Goal: Task Accomplishment & Management: Manage account settings

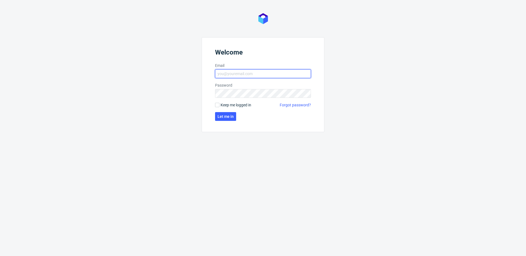
type input "[EMAIL_ADDRESS][DOMAIN_NAME]"
click at [231, 101] on form "Welcome Email krystian.gaza@packhelp.com Password Keep me logged in Forgot pass…" at bounding box center [263, 84] width 123 height 95
click at [231, 104] on span "Keep me logged in" at bounding box center [235, 104] width 31 height 5
click at [219, 104] on input "Keep me logged in" at bounding box center [217, 105] width 4 height 4
checkbox input "true"
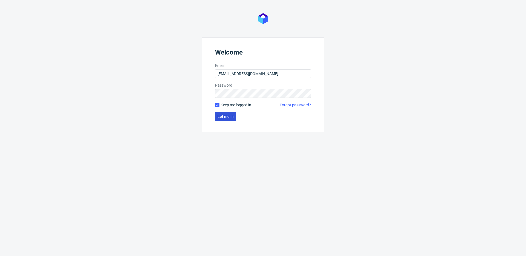
click at [230, 120] on button "Let me in" at bounding box center [225, 116] width 21 height 9
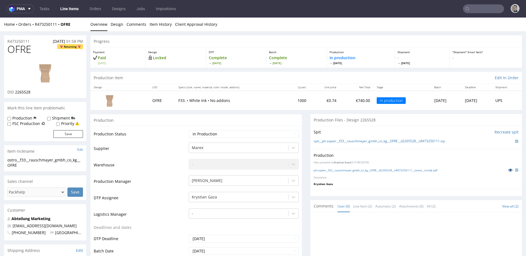
click at [508, 169] on icon at bounding box center [510, 170] width 4 height 4
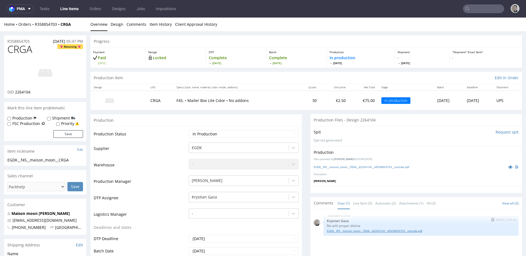
click at [386, 231] on link "EGDK__f45__maison_moon__CRGA__d2264104__oR358854703__outside.pdf" at bounding box center [421, 231] width 188 height 4
click at [389, 231] on link "EGDK__f45__maison_moon__CRGA__d2264104__oR358854703__outside.pdf" at bounding box center [421, 231] width 188 height 4
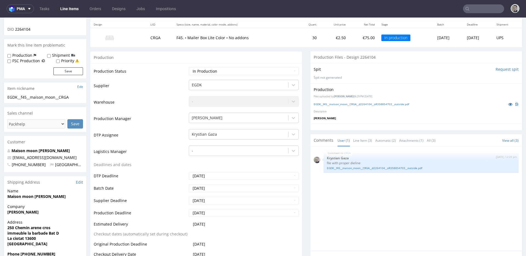
scroll to position [98, 0]
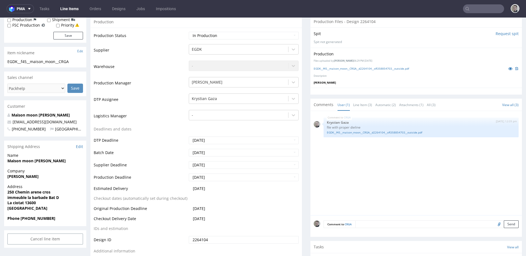
click at [392, 224] on textarea at bounding box center [436, 224] width 163 height 8
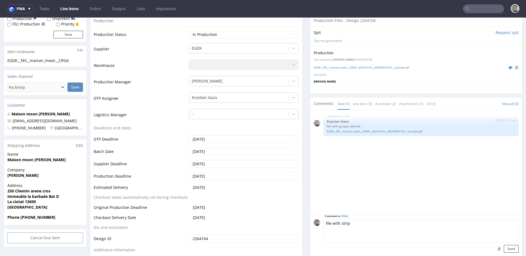
type textarea "file with strip"
click at [494, 248] on input "file" at bounding box center [498, 248] width 8 height 7
type input "C:\fakepath\EGDK__f45__maison_moon__CRGA__d2264104__oR358854703__outside.pdf"
click at [504, 248] on button "Send" at bounding box center [511, 249] width 15 height 8
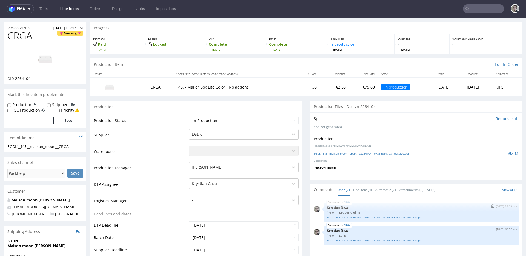
scroll to position [41, 0]
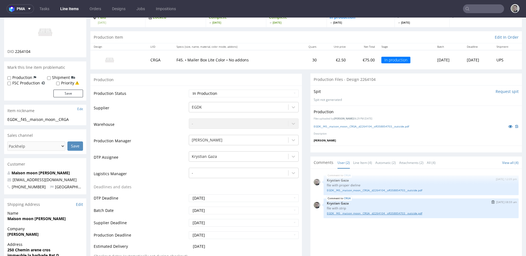
click at [384, 213] on link "EGDK__f45__maison_moon__CRGA__d2264104__oR358854703__outside.pdf" at bounding box center [421, 213] width 188 height 4
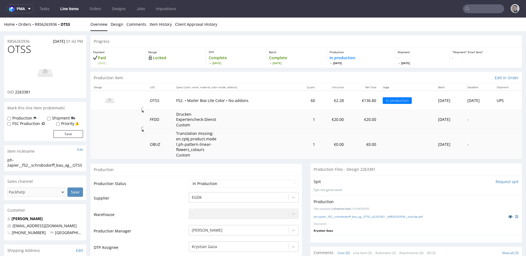
click at [508, 217] on icon at bounding box center [510, 216] width 4 height 4
click at [402, 217] on link "ph-zapier__f52__schrobsdorff_bau_ag__OTSS__d2263381__oR856263936__outside.pdf" at bounding box center [368, 216] width 109 height 4
click at [113, 29] on link "Design" at bounding box center [117, 24] width 13 height 13
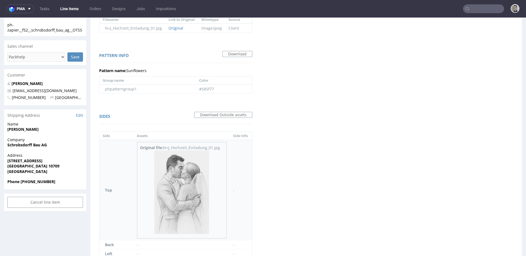
scroll to position [184, 0]
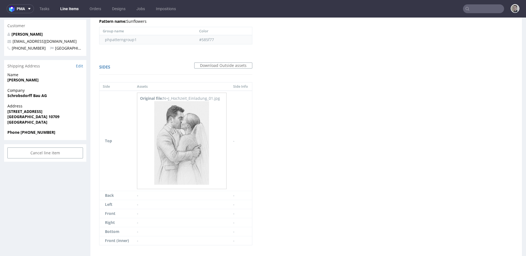
click at [205, 39] on td "#585f77" at bounding box center [224, 39] width 56 height 9
copy td "585f77"
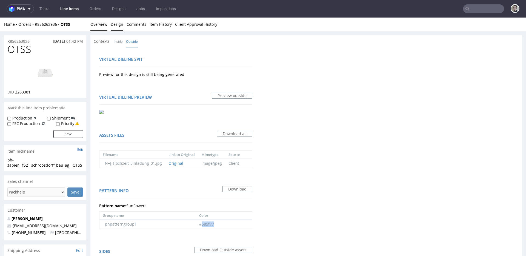
click at [104, 27] on link "Overview" at bounding box center [98, 24] width 17 height 13
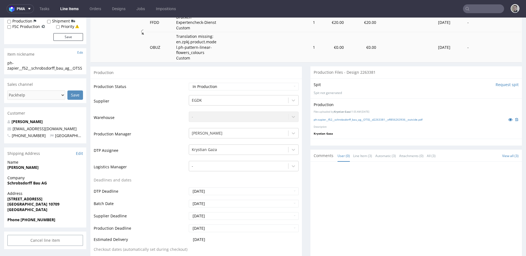
scroll to position [176, 0]
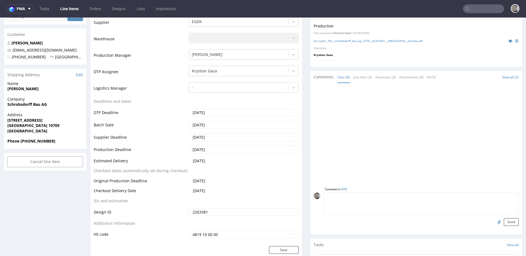
click at [421, 195] on textarea at bounding box center [420, 204] width 195 height 24
type textarea "poprawna siatka ze stripem"
click at [494, 221] on input "file" at bounding box center [498, 221] width 8 height 7
type input "C:\fakepath\ph-zapier__f52__schrobsdorff_bau_ag__OTSS__d2263381__oR856263936__o…"
click at [504, 219] on button "Send" at bounding box center [511, 222] width 15 height 8
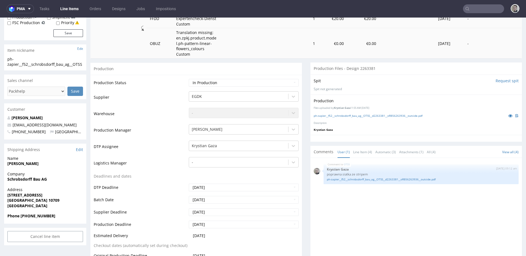
scroll to position [178, 0]
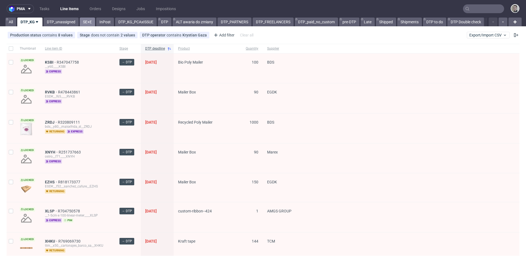
click at [83, 24] on link "SE+E" at bounding box center [87, 22] width 15 height 9
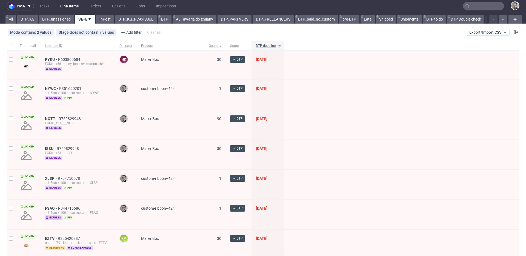
scroll to position [8, 0]
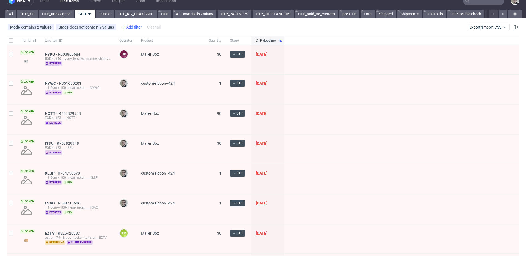
click at [134, 28] on div "Add filter" at bounding box center [131, 27] width 24 height 9
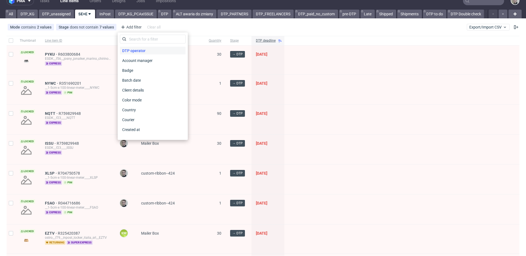
click at [136, 47] on span "DTP operator" at bounding box center [134, 51] width 28 height 8
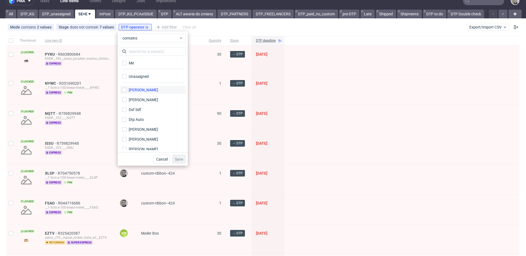
drag, startPoint x: 145, startPoint y: 77, endPoint x: 160, endPoint y: 90, distance: 20.0
click at [145, 76] on div "Unassigned" at bounding box center [139, 76] width 20 height 5
click at [127, 76] on input "Unassigned" at bounding box center [124, 76] width 4 height 4
checkbox input "true"
click at [177, 160] on span "Save" at bounding box center [179, 159] width 8 height 4
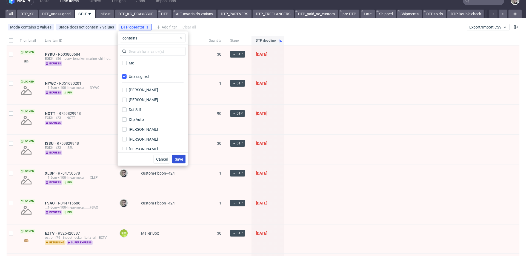
scroll to position [0, 0]
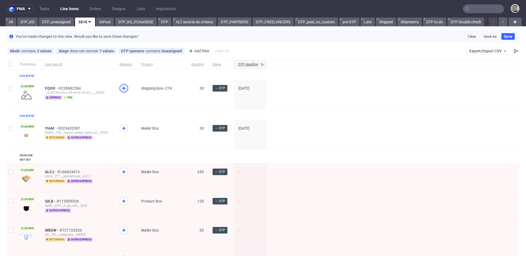
click at [126, 91] on icon at bounding box center [124, 88] width 7 height 7
click at [125, 131] on icon at bounding box center [124, 128] width 7 height 7
click at [103, 22] on link "InPost" at bounding box center [105, 22] width 18 height 9
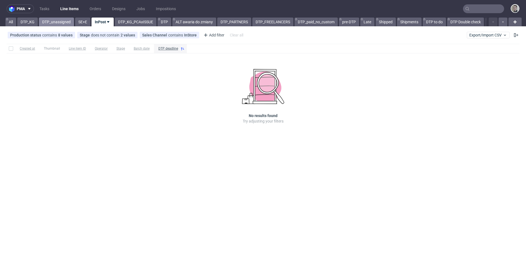
click at [61, 22] on link "DTP_unassigned" at bounding box center [56, 22] width 35 height 9
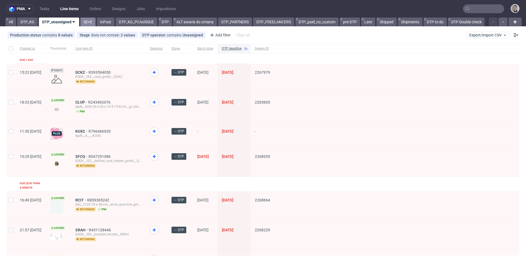
click at [82, 23] on link "SE+E" at bounding box center [87, 22] width 15 height 9
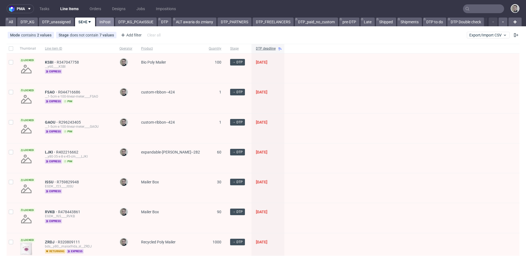
click at [105, 23] on link "InPost" at bounding box center [105, 22] width 18 height 9
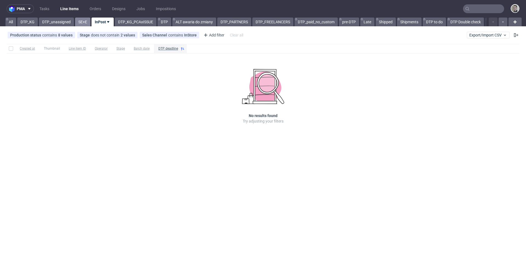
click at [84, 23] on link "SE+E" at bounding box center [82, 22] width 15 height 9
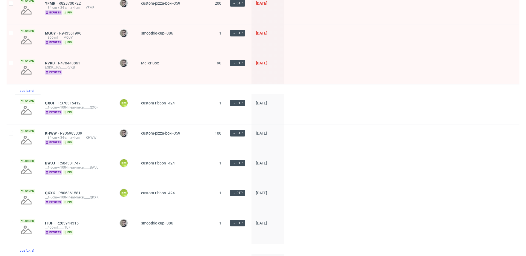
scroll to position [739, 0]
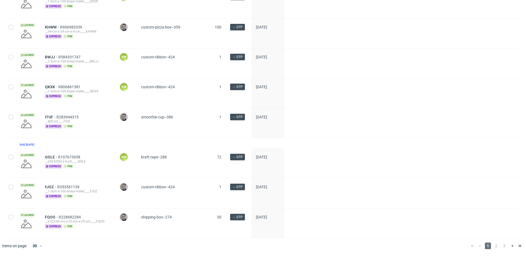
click at [496, 243] on div "1 2 3" at bounding box center [495, 245] width 55 height 7
click at [493, 245] on span "2" at bounding box center [496, 245] width 6 height 7
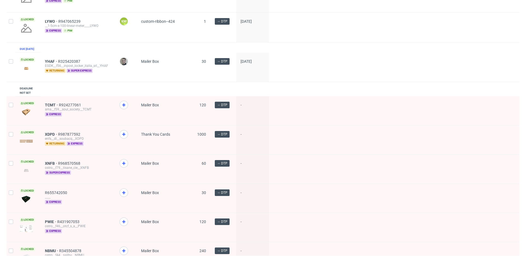
scroll to position [124, 0]
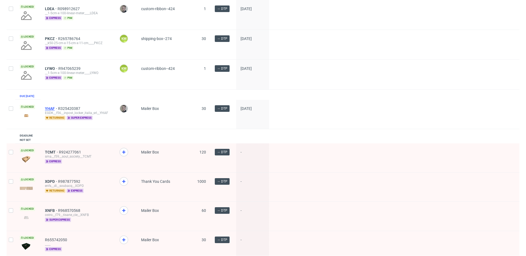
click at [53, 111] on span "YHAF" at bounding box center [51, 108] width 13 height 4
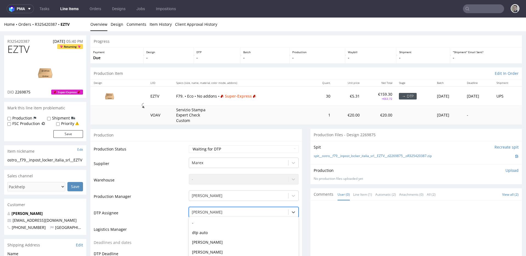
scroll to position [39, 0]
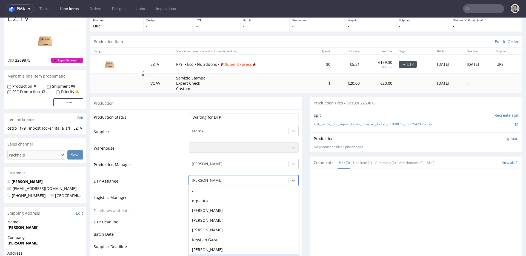
click at [237, 183] on div "Jakub Gruszewski, 8 of 31. 31 results available. Use Up and Down to choose opti…" at bounding box center [244, 179] width 110 height 8
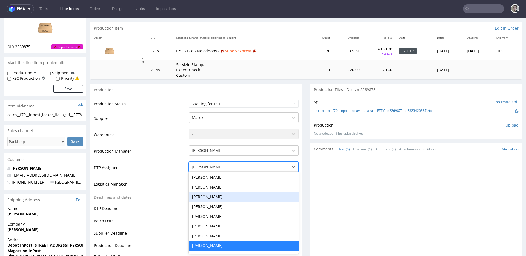
scroll to position [0, 0]
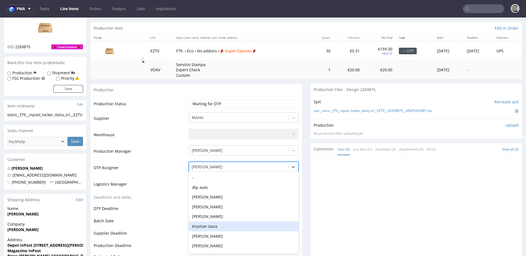
click at [219, 222] on div "Krystian Gaza" at bounding box center [244, 226] width 110 height 10
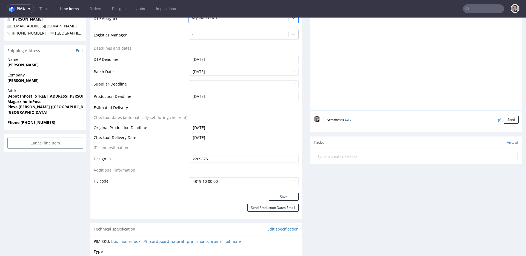
scroll to position [309, 0]
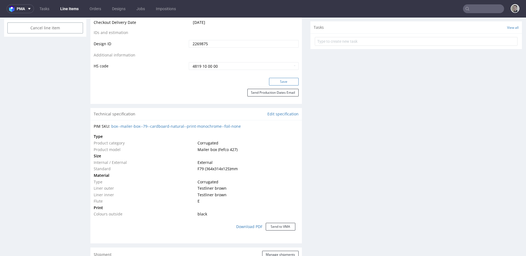
click at [286, 82] on button "Save" at bounding box center [284, 82] width 30 height 8
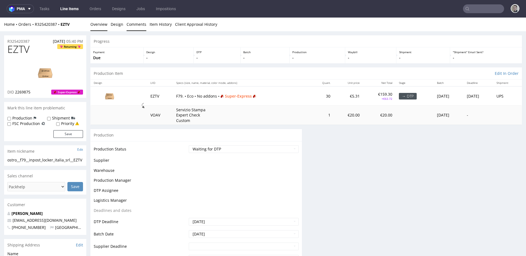
scroll to position [0, 0]
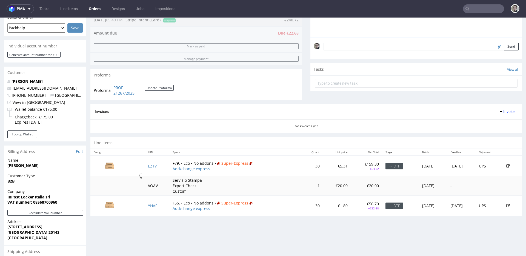
scroll to position [124, 0]
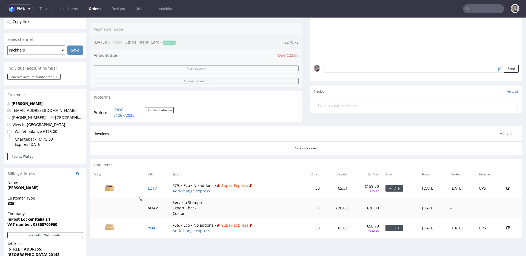
click at [62, 49] on select "Glovo Foodora Ankorstore Restaurant Week Singulart Masterlife Farfetch Rebel Ta…" at bounding box center [36, 49] width 58 height 9
click at [55, 50] on select "Glovo Foodora Ankorstore Restaurant Week Singulart Masterlife Farfetch Rebel Ta…" at bounding box center [36, 49] width 58 height 9
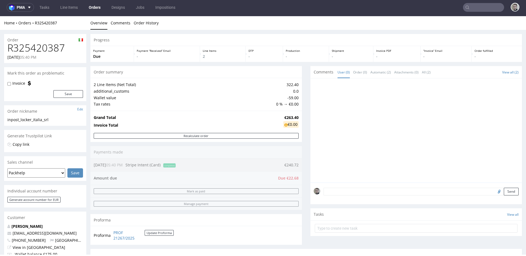
scroll to position [0, 0]
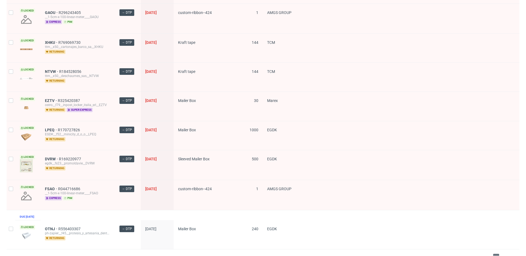
scroll to position [718, 0]
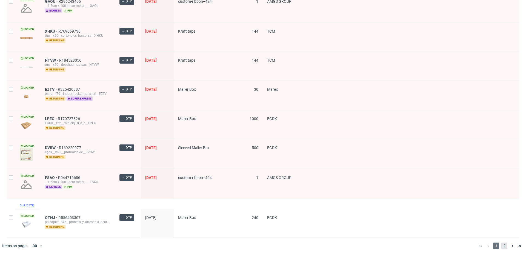
click at [501, 243] on span "2" at bounding box center [504, 245] width 6 height 7
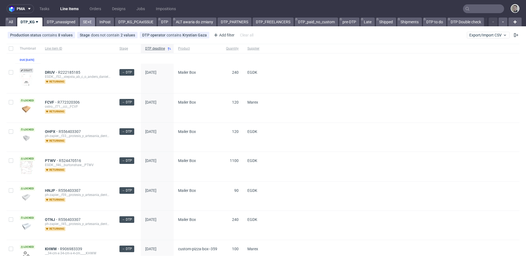
click at [91, 25] on link "SE+E" at bounding box center [87, 22] width 15 height 9
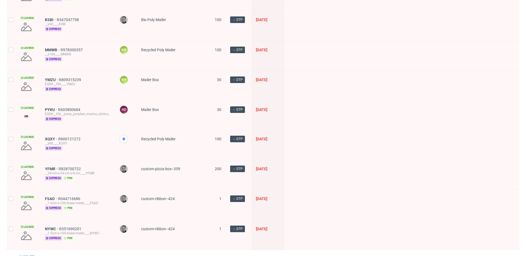
scroll to position [739, 0]
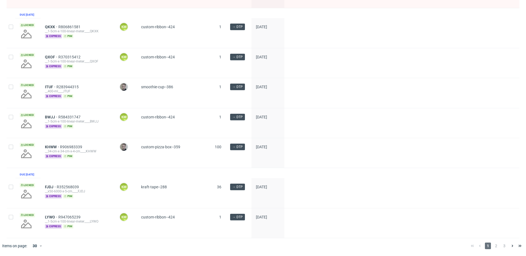
click at [493, 244] on span "2" at bounding box center [496, 245] width 6 height 7
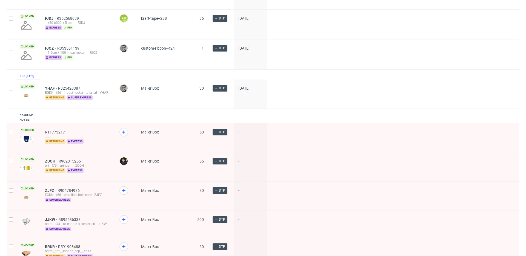
scroll to position [125, 0]
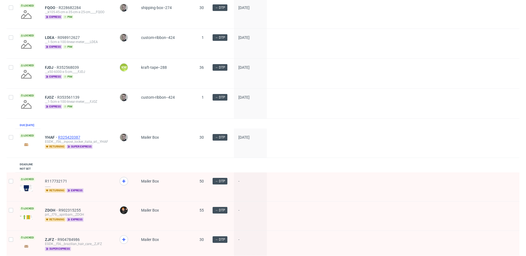
click at [75, 139] on span "R325420387" at bounding box center [69, 137] width 23 height 4
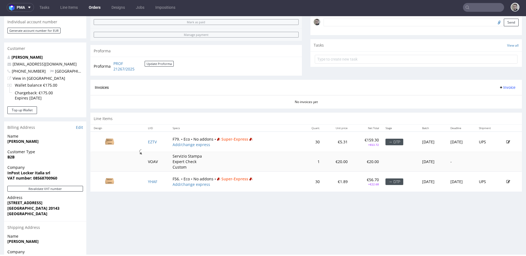
scroll to position [228, 0]
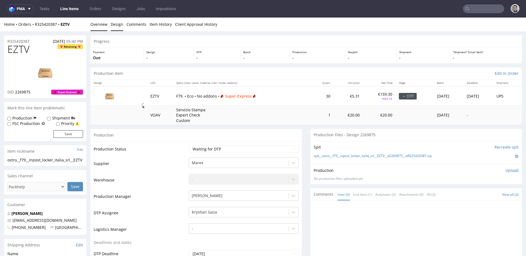
click at [117, 22] on link "Design" at bounding box center [117, 24] width 13 height 13
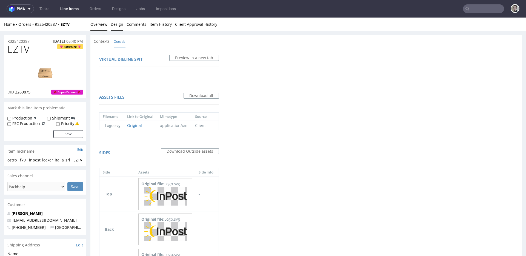
click at [104, 25] on link "Overview" at bounding box center [98, 24] width 17 height 13
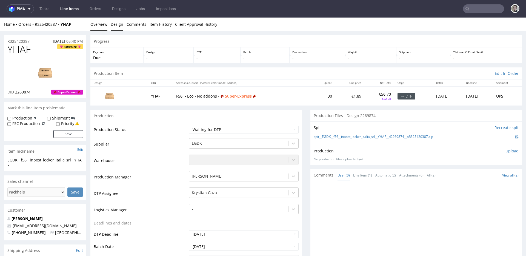
click at [118, 28] on link "Design" at bounding box center [117, 24] width 13 height 13
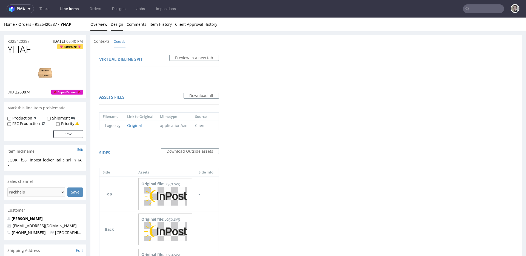
click at [103, 28] on link "Overview" at bounding box center [98, 24] width 17 height 13
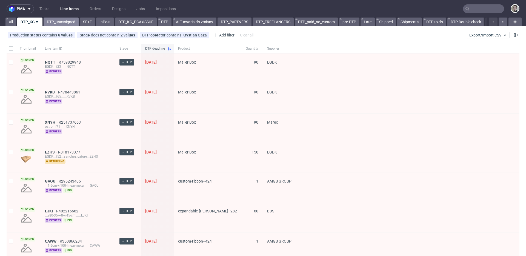
click at [72, 24] on link "DTP_unassigned" at bounding box center [61, 22] width 35 height 9
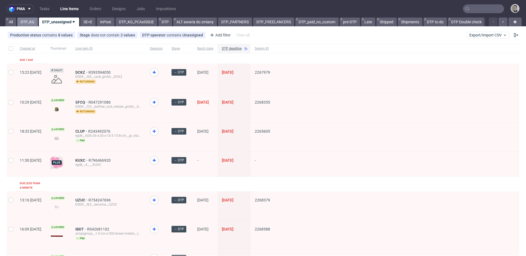
click at [27, 22] on link "DTP_KG" at bounding box center [27, 22] width 21 height 9
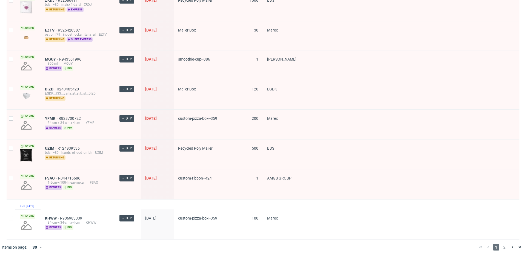
scroll to position [719, 0]
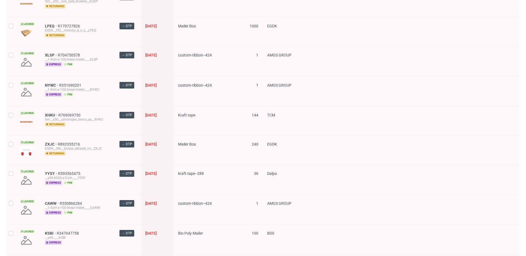
scroll to position [0, 0]
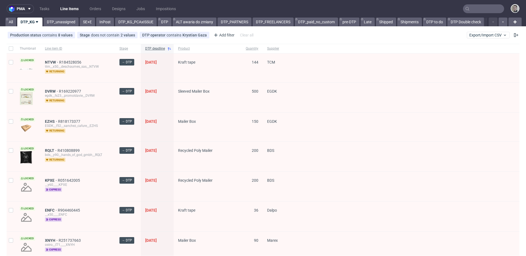
click at [483, 8] on input "text" at bounding box center [483, 8] width 41 height 9
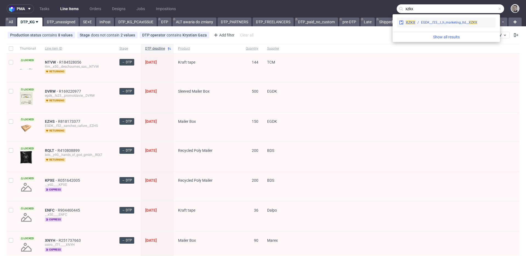
type input "xzkx"
click at [423, 22] on div "EGDK__f33__t_h_marketing_ltd__ XZKX" at bounding box center [449, 22] width 56 height 5
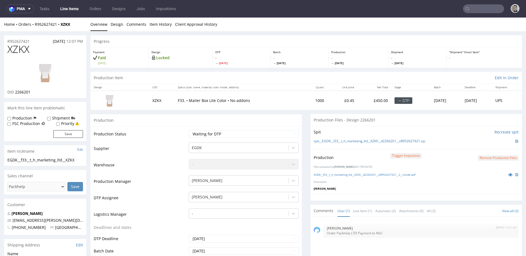
scroll to position [45, 0]
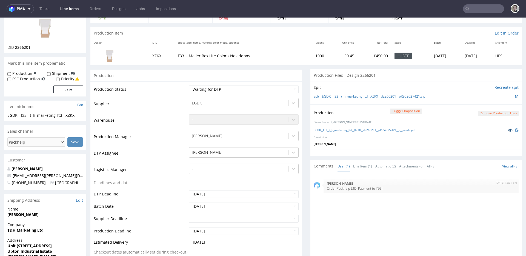
click at [505, 132] on link at bounding box center [510, 130] width 10 height 6
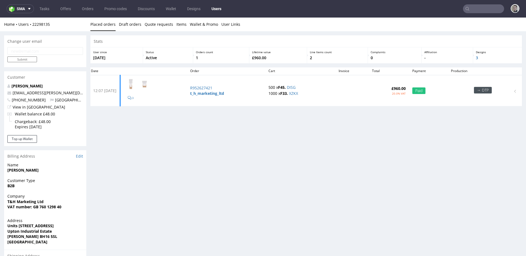
click at [473, 10] on input "text" at bounding box center [483, 8] width 41 height 9
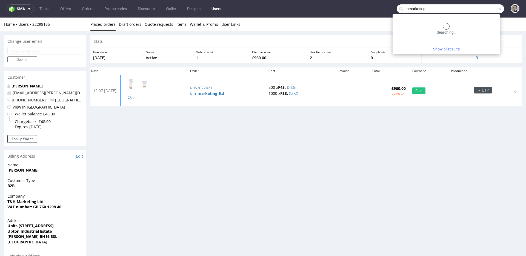
type input "thmarketing"
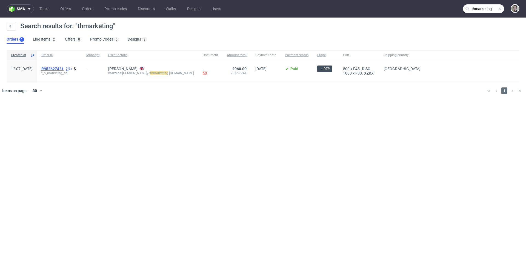
click at [64, 68] on span "R952627421" at bounding box center [52, 69] width 22 height 4
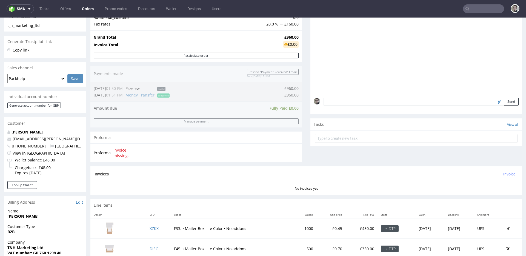
scroll to position [177, 0]
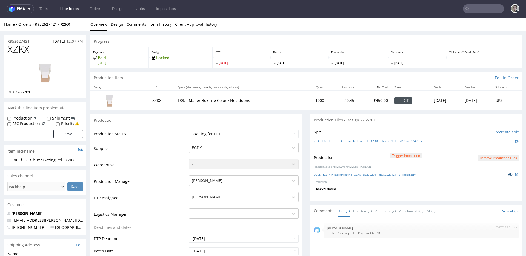
click at [508, 173] on icon at bounding box center [510, 175] width 4 height 4
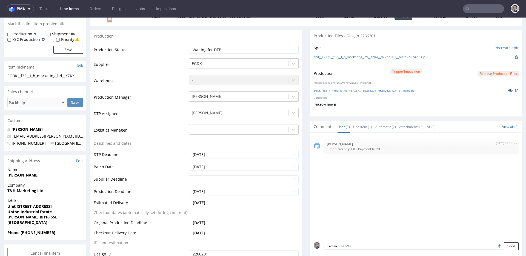
scroll to position [128, 0]
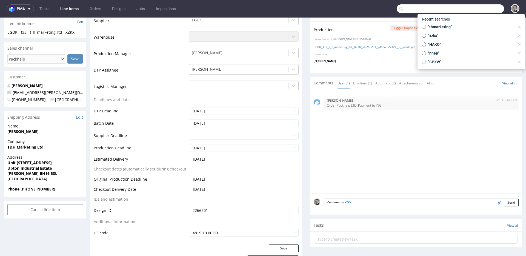
click at [482, 9] on input "text" at bounding box center [450, 8] width 107 height 9
click at [48, 146] on span "T&H Marketing Ltd" at bounding box center [45, 146] width 76 height 5
drag, startPoint x: 44, startPoint y: 148, endPoint x: 5, endPoint y: 148, distance: 39.7
click at [5, 148] on div "Company T&H Marketing Ltd" at bounding box center [45, 147] width 82 height 16
copy strong "T&H Marketing Ltd"
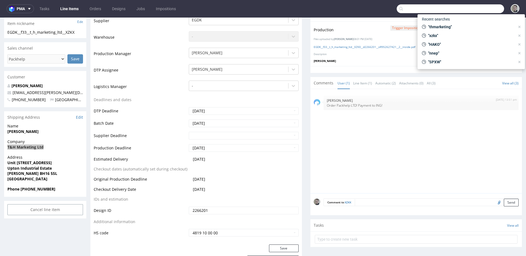
click at [428, 8] on input "text" at bounding box center [450, 8] width 107 height 9
paste input "T&H Marketing Ltd"
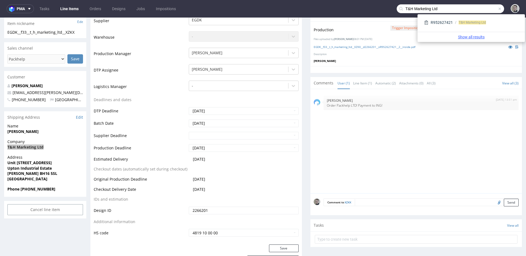
click at [479, 37] on link "Show all results" at bounding box center [471, 36] width 103 height 5
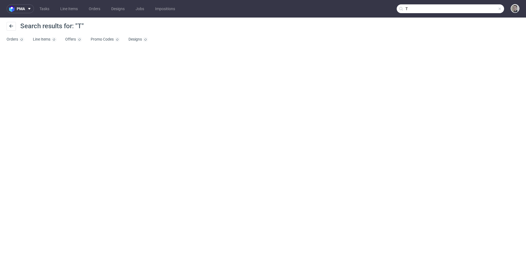
drag, startPoint x: 432, startPoint y: 11, endPoint x: 321, endPoint y: 2, distance: 111.5
click at [321, 2] on nav "pma Tasks Line Items Orders Designs Jobs Impositions T" at bounding box center [263, 9] width 526 height 18
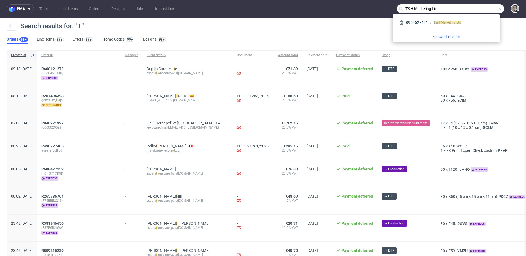
click at [455, 33] on div "Show all results" at bounding box center [445, 37] width 107 height 10
click at [455, 36] on link "Show all results" at bounding box center [446, 36] width 103 height 5
click at [438, 8] on input "T&H Marketing Ltd" at bounding box center [450, 8] width 107 height 9
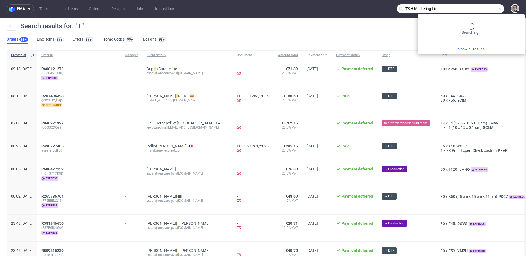
click at [478, 4] on input "T&H Marketing Ltd" at bounding box center [450, 8] width 107 height 9
click at [474, 8] on input "T&H Marketing Ltd" at bounding box center [450, 8] width 107 height 9
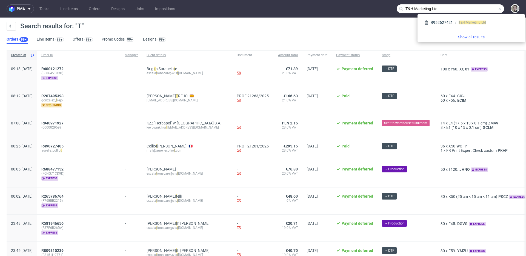
drag, startPoint x: 460, startPoint y: 8, endPoint x: 329, endPoint y: -3, distance: 131.4
click at [329, 0] on html "pma Tasks Line Items Orders Designs Jobs Impositions T&H Marketing Ltd Search r…" at bounding box center [263, 128] width 526 height 256
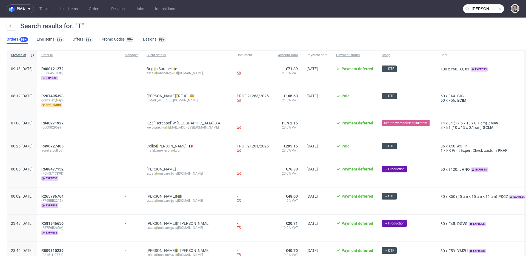
type input "pustelnik"
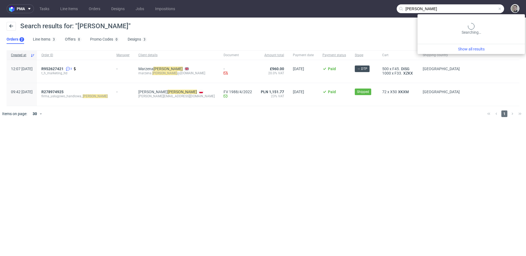
drag, startPoint x: 490, startPoint y: 7, endPoint x: 326, endPoint y: 4, distance: 164.4
click at [326, 4] on nav "pma Tasks Line Items Orders Designs Jobs Impositions pustelnik" at bounding box center [263, 9] width 526 height 18
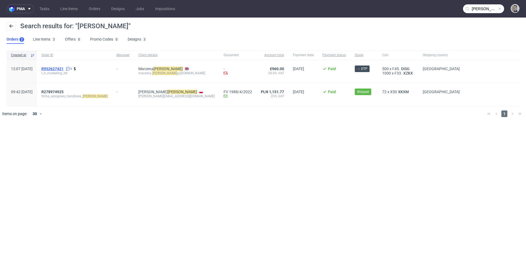
click at [64, 69] on span "R952627421" at bounding box center [52, 69] width 22 height 4
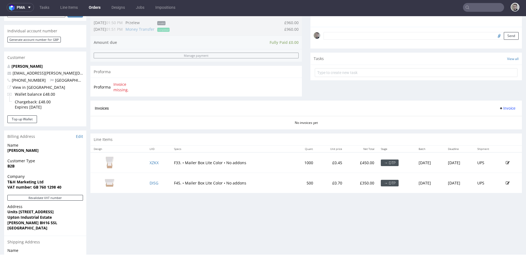
scroll to position [190, 0]
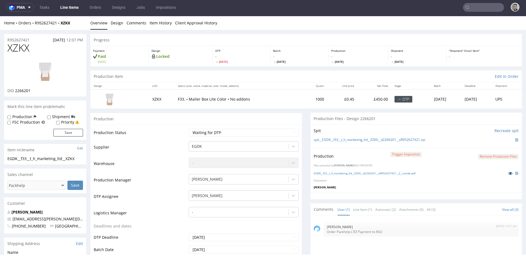
click at [508, 171] on icon at bounding box center [510, 173] width 4 height 4
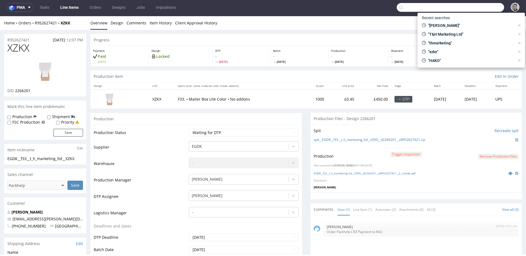
click at [474, 11] on input "text" at bounding box center [450, 7] width 107 height 9
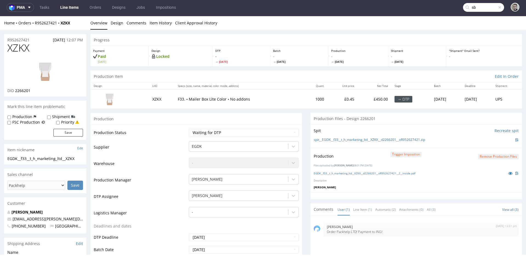
click at [479, 4] on input "sb" at bounding box center [483, 7] width 41 height 9
click at [456, 9] on input "sb" at bounding box center [450, 7] width 107 height 9
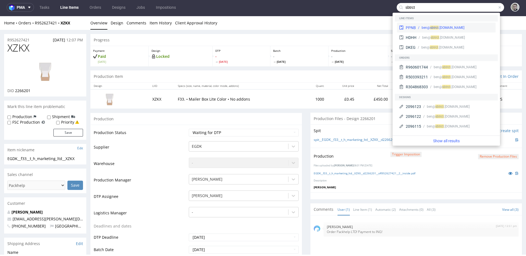
type input "sbtrct"
click at [473, 28] on div "ben@ sbt rct .co.uk" at bounding box center [455, 27] width 78 height 5
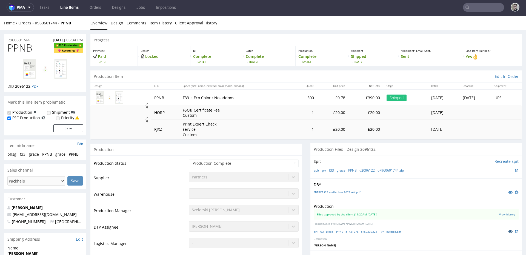
click at [508, 230] on icon at bounding box center [510, 231] width 4 height 4
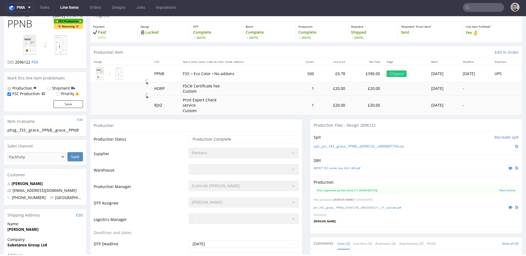
scroll to position [97, 0]
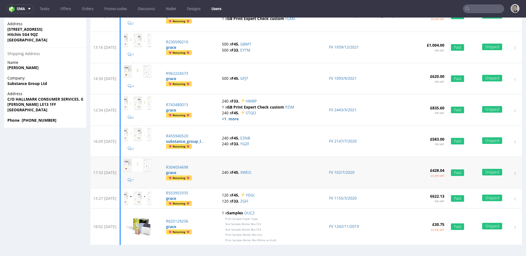
scroll to position [1, 0]
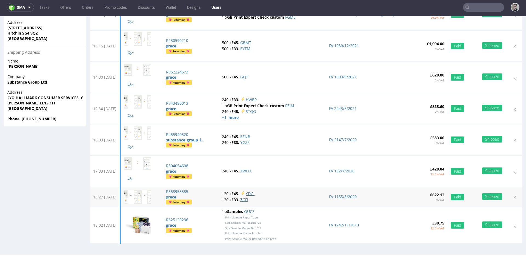
drag, startPoint x: 266, startPoint y: 195, endPoint x: 271, endPoint y: 191, distance: 5.9
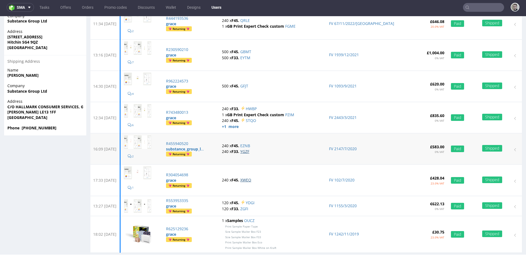
scroll to position [135, 0]
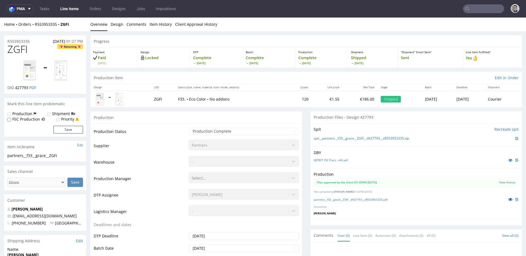
click at [508, 200] on icon at bounding box center [510, 199] width 4 height 4
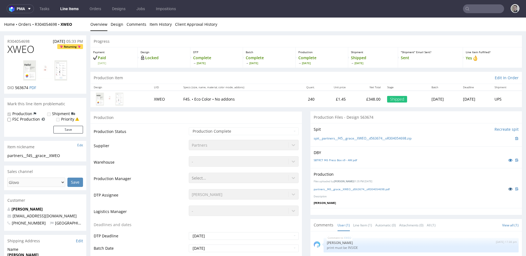
click at [508, 187] on icon at bounding box center [510, 189] width 4 height 4
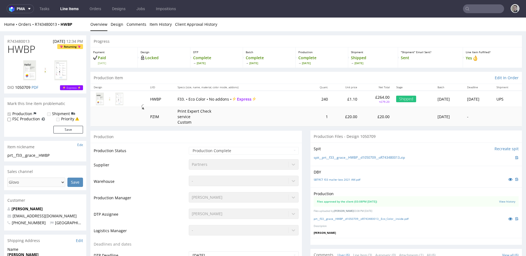
scroll to position [23, 0]
click at [508, 217] on icon at bounding box center [510, 219] width 4 height 4
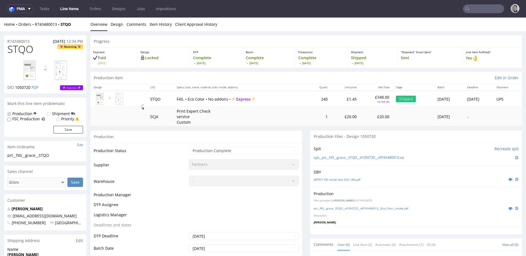
scroll to position [23, 0]
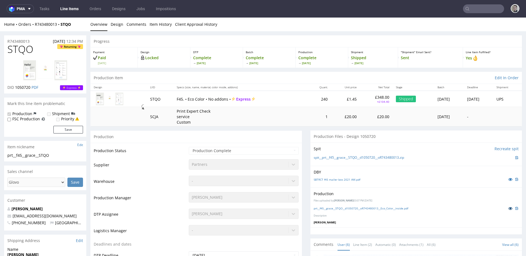
click at [508, 209] on icon at bounding box center [510, 208] width 4 height 4
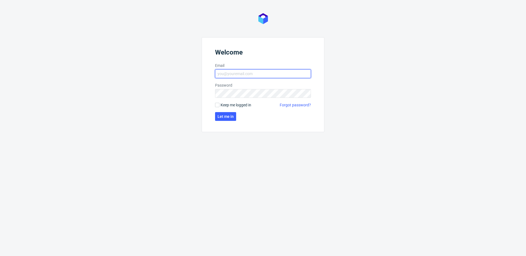
type input "[EMAIL_ADDRESS][DOMAIN_NAME]"
click at [226, 104] on span "Keep me logged in" at bounding box center [235, 104] width 31 height 5
click at [219, 104] on input "Keep me logged in" at bounding box center [217, 105] width 4 height 4
checkbox input "true"
click at [226, 116] on span "Let me in" at bounding box center [225, 116] width 16 height 4
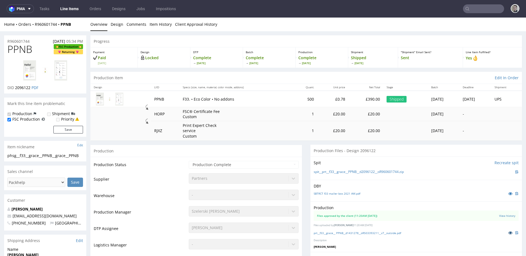
click at [508, 232] on icon at bounding box center [510, 233] width 4 height 4
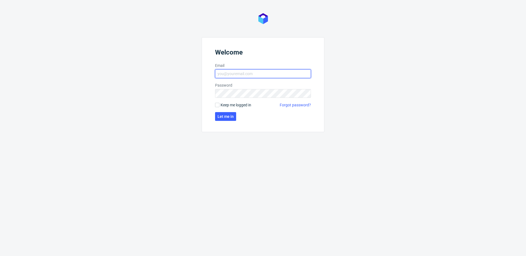
type input "[EMAIL_ADDRESS][DOMAIN_NAME]"
click at [230, 105] on span "Keep me logged in" at bounding box center [235, 104] width 31 height 5
click at [219, 105] on input "Keep me logged in" at bounding box center [217, 105] width 4 height 4
checkbox input "true"
click at [226, 116] on span "Let me in" at bounding box center [225, 116] width 16 height 4
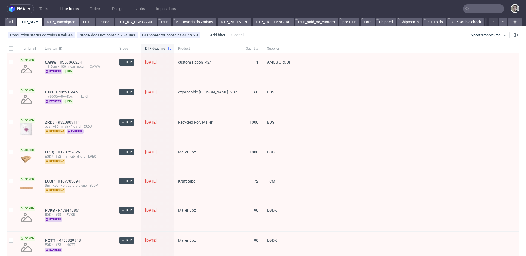
click at [51, 22] on link "DTP_unassigned" at bounding box center [61, 22] width 35 height 9
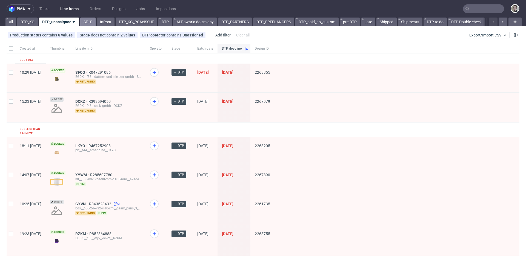
click at [86, 21] on link "SE+E" at bounding box center [87, 22] width 15 height 9
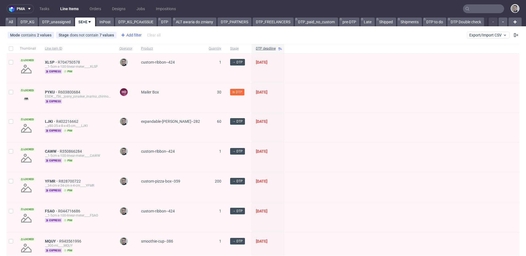
click at [134, 38] on div "Add filter" at bounding box center [131, 35] width 24 height 9
click at [371, 74] on div at bounding box center [401, 68] width 235 height 30
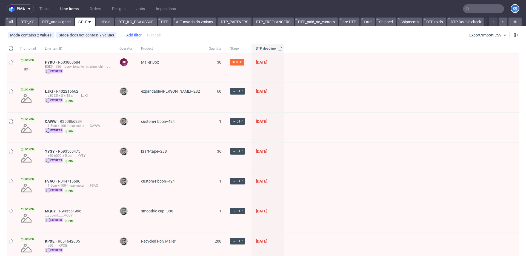
click at [130, 35] on div "Add filter" at bounding box center [131, 35] width 24 height 9
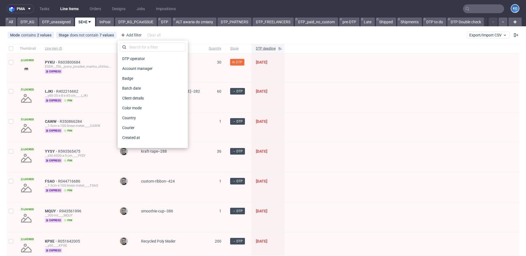
click at [140, 54] on div "DTP operator" at bounding box center [153, 59] width 66 height 10
click at [141, 58] on span "DTP operator" at bounding box center [134, 59] width 28 height 8
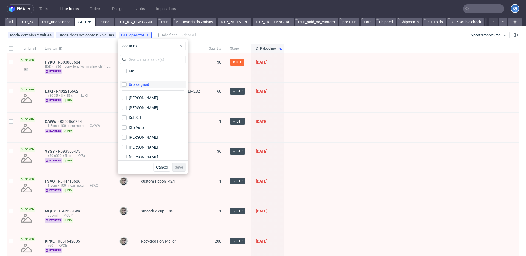
click at [157, 85] on label "Unassigned" at bounding box center [153, 85] width 66 height 8
click at [127, 85] on input "Unassigned" at bounding box center [124, 84] width 4 height 4
checkbox input "true"
click at [181, 165] on span "Save" at bounding box center [179, 167] width 8 height 4
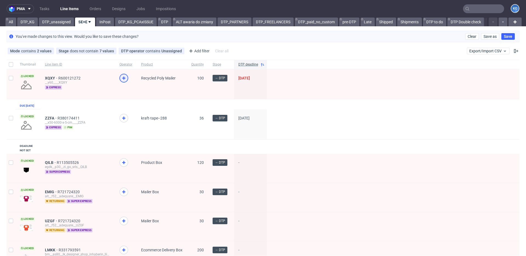
click at [125, 79] on icon at bounding box center [124, 78] width 7 height 7
click at [125, 120] on icon at bounding box center [124, 118] width 7 height 7
click at [162, 24] on link "DTP" at bounding box center [165, 22] width 14 height 9
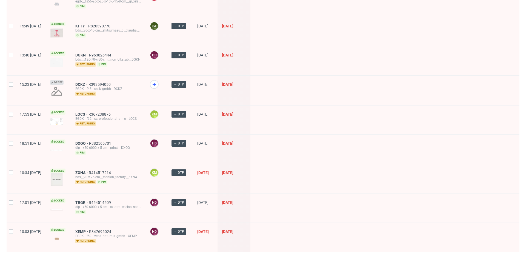
scroll to position [751, 0]
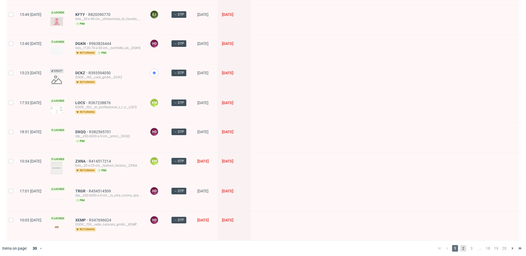
click at [460, 246] on span "2" at bounding box center [463, 248] width 6 height 7
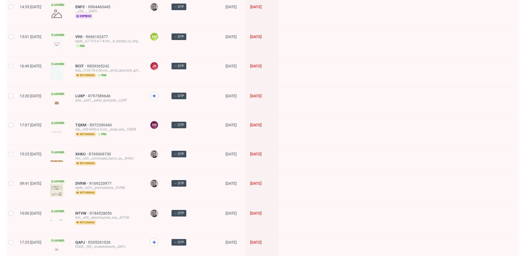
scroll to position [708, 0]
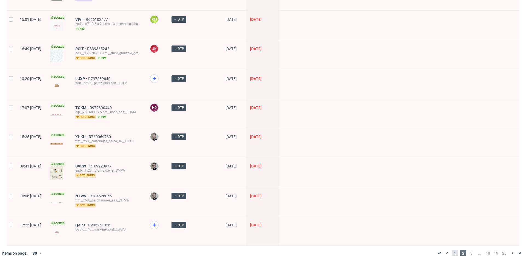
click at [452, 250] on span "1" at bounding box center [455, 253] width 6 height 7
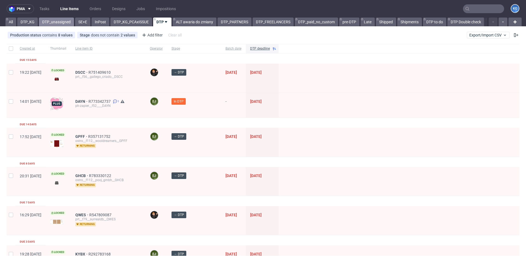
click at [49, 26] on link "DTP_unassigned" at bounding box center [56, 22] width 35 height 9
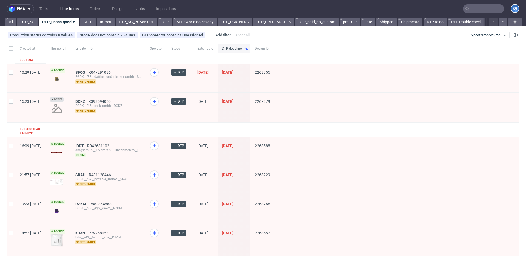
click at [33, 23] on link "DTP_KG" at bounding box center [27, 22] width 21 height 9
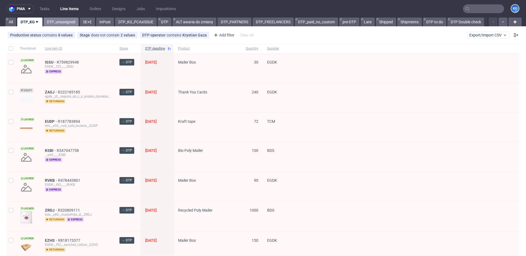
click at [58, 22] on link "DTP_unassigned" at bounding box center [61, 22] width 35 height 9
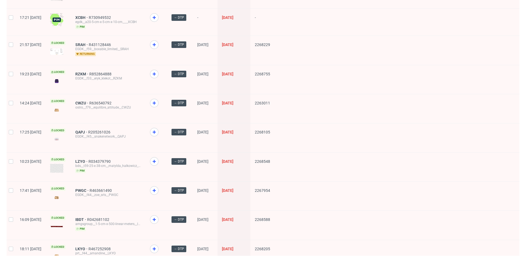
scroll to position [286, 0]
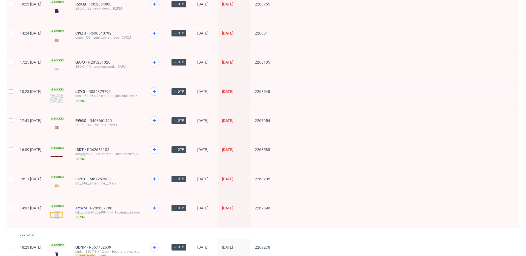
click at [90, 206] on span "XYWM" at bounding box center [82, 208] width 15 height 4
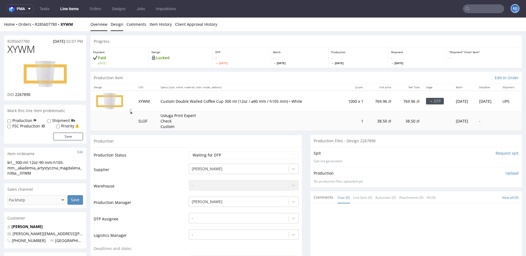
click at [114, 23] on link "Design" at bounding box center [117, 24] width 13 height 13
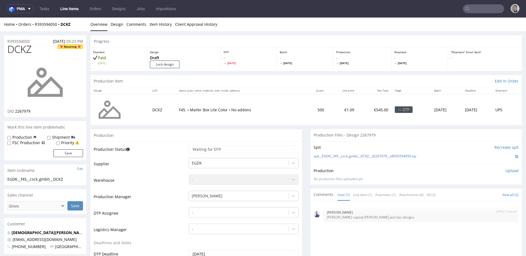
click at [15, 50] on span "DCKZ" at bounding box center [19, 49] width 24 height 11
copy span "DCKZ"
click at [174, 67] on input "Lock design" at bounding box center [165, 65] width 30 height 8
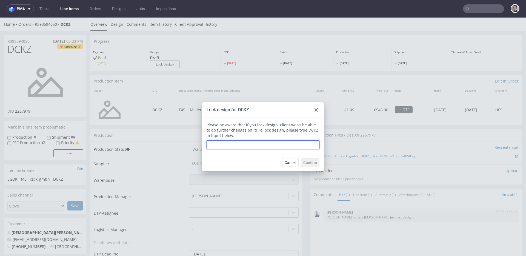
click at [270, 146] on input "text" at bounding box center [262, 144] width 113 height 9
paste input "DCKZ"
type input "DCKZ"
click at [308, 161] on span "Confirm" at bounding box center [310, 162] width 14 height 4
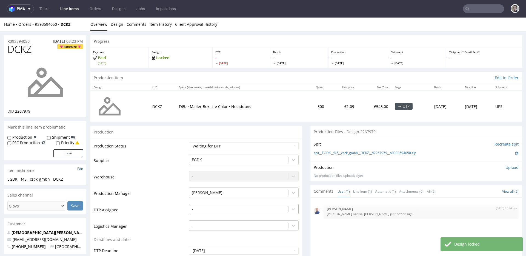
click at [225, 205] on div "-" at bounding box center [244, 208] width 110 height 8
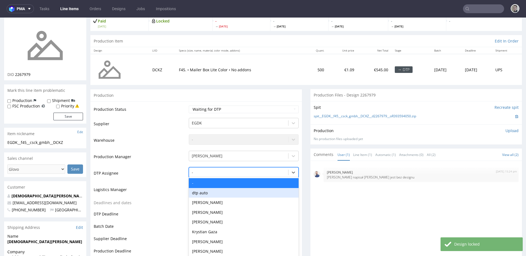
scroll to position [42, 0]
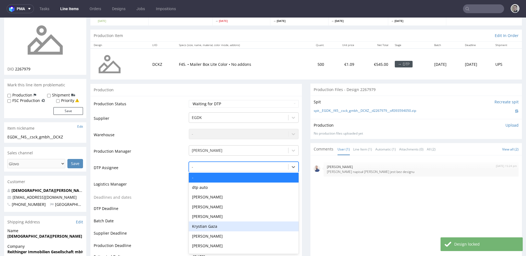
click at [222, 224] on div "Krystian Gaza" at bounding box center [244, 226] width 110 height 10
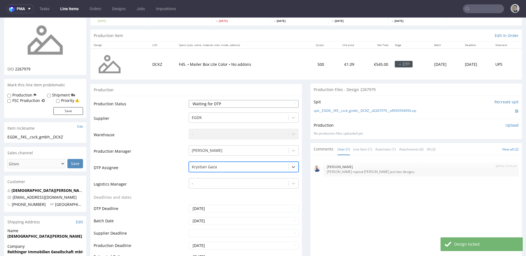
click at [223, 104] on select "Waiting for Artwork Waiting for Diecut Waiting for Mockup Waiting for DTP Waiti…" at bounding box center [244, 104] width 110 height 8
click at [189, 100] on select "Waiting for Artwork Waiting for Diecut Waiting for Mockup Waiting for DTP Waiti…" at bounding box center [244, 104] width 110 height 8
click at [219, 106] on select "Waiting for Artwork Waiting for Diecut Waiting for Mockup Waiting for DTP Waiti…" at bounding box center [244, 104] width 110 height 8
select select "dtp_in_process"
click at [189, 100] on select "Waiting for Artwork Waiting for Diecut Waiting for Mockup Waiting for DTP Waiti…" at bounding box center [244, 104] width 110 height 8
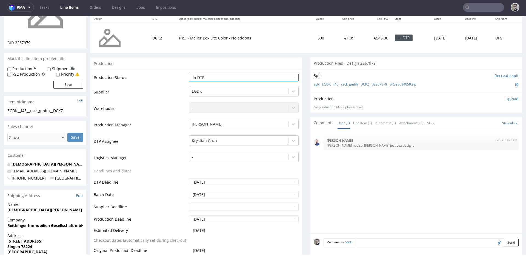
scroll to position [175, 0]
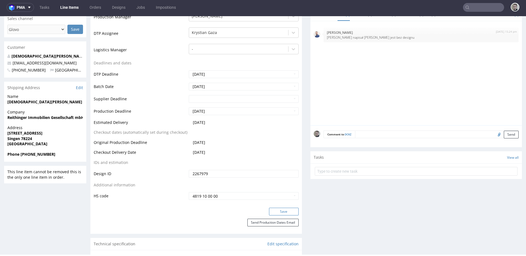
click at [288, 210] on button "Save" at bounding box center [284, 212] width 30 height 8
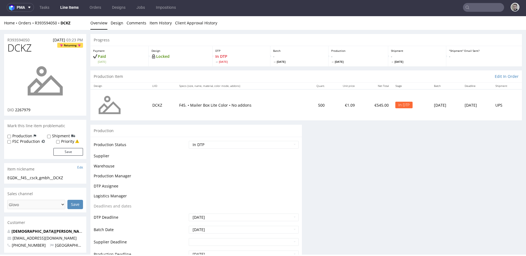
scroll to position [0, 0]
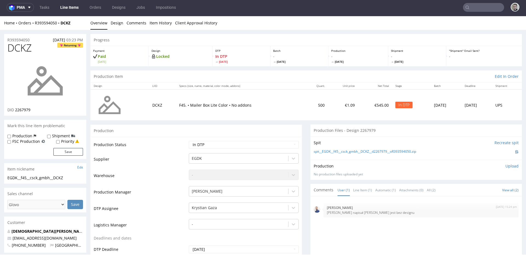
click at [66, 140] on label "Priority" at bounding box center [67, 141] width 13 height 5
click at [60, 140] on input "Priority" at bounding box center [58, 142] width 4 height 4
checkbox input "true"
click at [67, 150] on button "Save" at bounding box center [68, 152] width 30 height 8
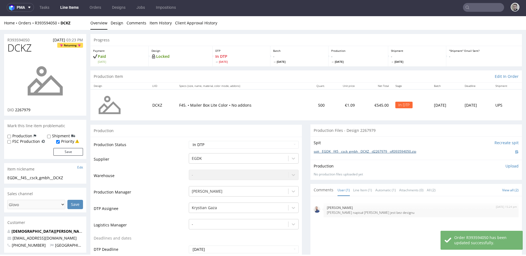
click at [363, 151] on link "spit__EGDK__f45__csck_gmbh__DCKZ__d2267979__oR393594050.zip" at bounding box center [365, 151] width 102 height 5
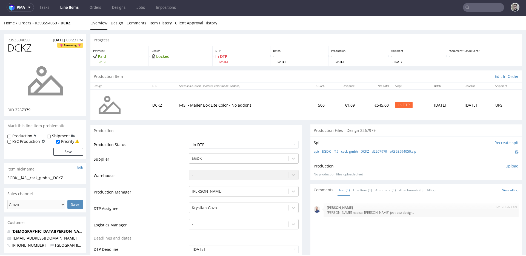
click at [24, 48] on span "DCKZ" at bounding box center [19, 47] width 24 height 11
copy span "DCKZ"
drag, startPoint x: 475, startPoint y: 167, endPoint x: 478, endPoint y: 166, distance: 3.1
click at [476, 167] on div "Production Upload" at bounding box center [416, 165] width 205 height 5
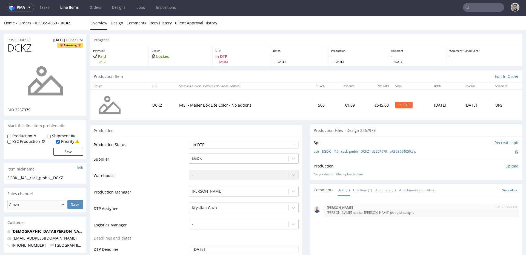
click at [505, 168] on p "Upload" at bounding box center [511, 165] width 13 height 5
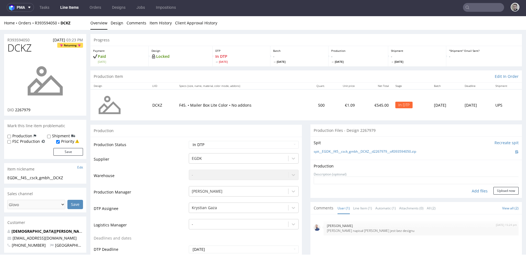
click at [468, 191] on div "Add files" at bounding box center [479, 191] width 27 height 8
type input "C:\fakepath\EGDK__f45__csck_gmbh__DCKZ__d2267979__oR393594050__latest__outside.…"
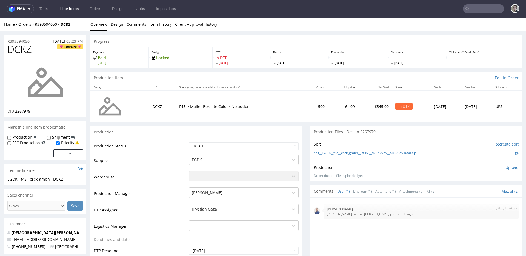
click at [505, 167] on p "Upload" at bounding box center [511, 167] width 13 height 5
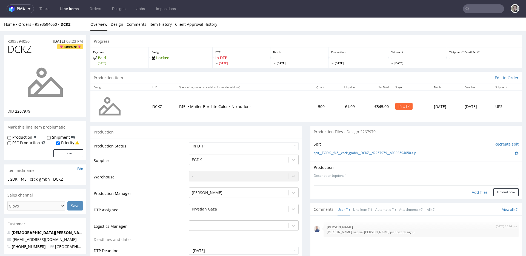
click at [472, 193] on div "Add files" at bounding box center [479, 192] width 27 height 8
type input "C:\fakepath\EGDK__f45__csck_gmbh__DCKZ__d2267979__oR393594050__latest__outside.…"
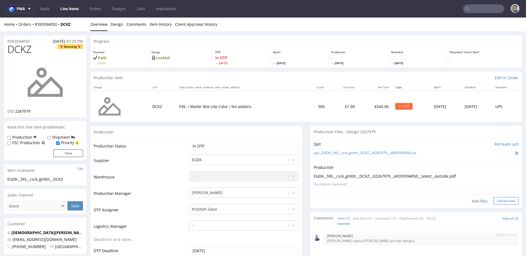
click at [501, 200] on button "Upload now" at bounding box center [505, 201] width 25 height 8
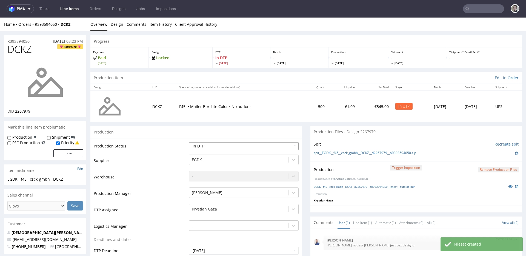
click at [233, 149] on select "Waiting for Artwork Waiting for Diecut Waiting for Mockup Waiting for DTP Waiti…" at bounding box center [244, 146] width 110 height 8
select select "dtp_production_ready"
click at [189, 142] on select "Waiting for Artwork Waiting for Diecut Waiting for Mockup Waiting for DTP Waiti…" at bounding box center [244, 146] width 110 height 8
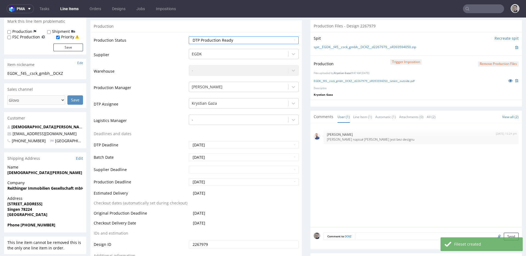
scroll to position [157, 0]
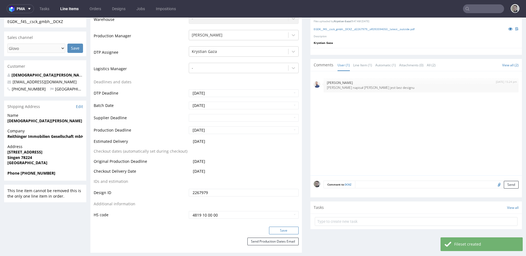
click at [282, 227] on button "Save" at bounding box center [284, 230] width 30 height 8
click at [394, 184] on textarea at bounding box center [436, 184] width 163 height 8
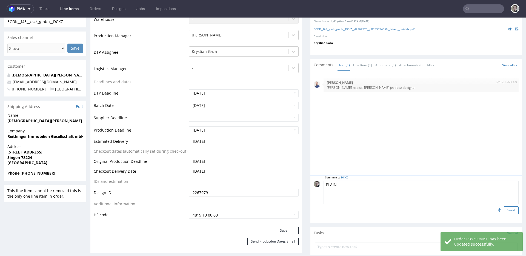
type textarea "PLAIN"
click at [505, 210] on button "Send" at bounding box center [511, 210] width 15 height 8
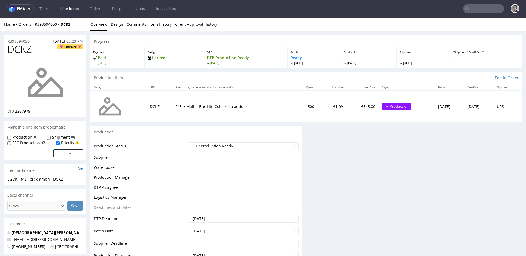
scroll to position [0, 0]
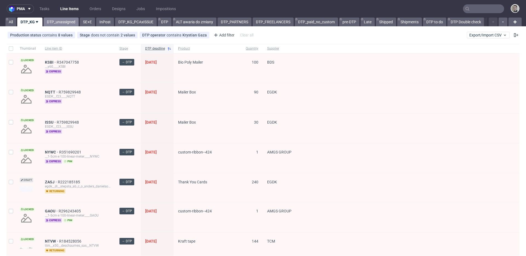
click at [60, 22] on link "DTP_unassigned" at bounding box center [61, 22] width 35 height 9
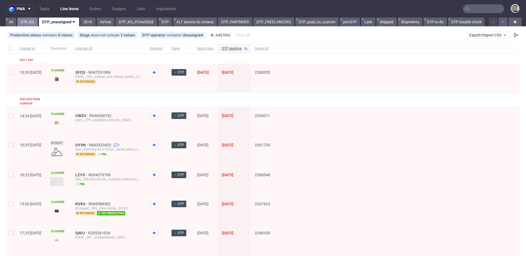
click at [25, 21] on link "DTP_KG" at bounding box center [27, 22] width 21 height 9
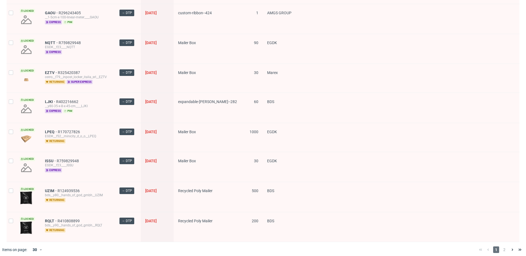
scroll to position [705, 0]
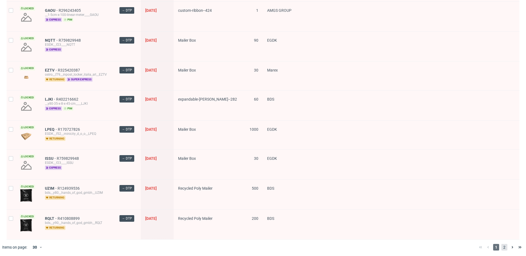
click at [502, 245] on span "2" at bounding box center [504, 247] width 6 height 7
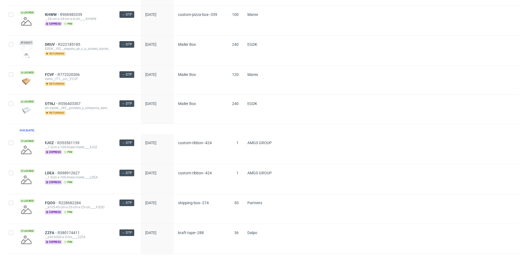
scroll to position [243, 0]
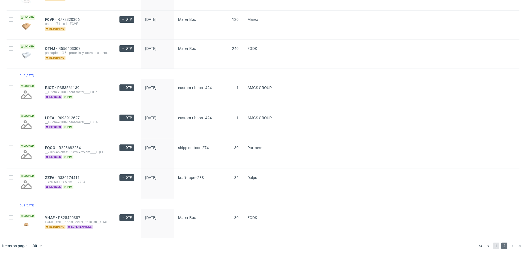
click at [493, 246] on span "1" at bounding box center [496, 245] width 6 height 7
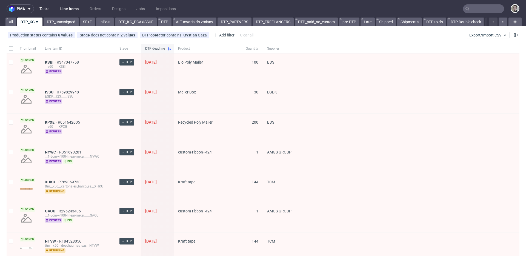
click at [48, 8] on link "Tasks" at bounding box center [44, 8] width 16 height 9
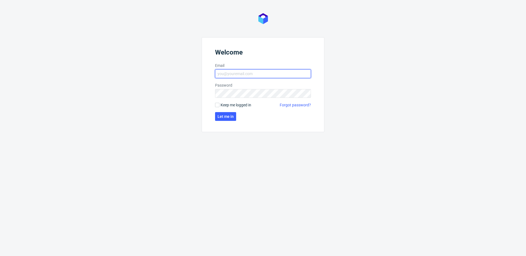
type input "[EMAIL_ADDRESS][DOMAIN_NAME]"
click at [230, 104] on span "Keep me logged in" at bounding box center [235, 104] width 31 height 5
click at [219, 104] on input "Keep me logged in" at bounding box center [217, 105] width 4 height 4
checkbox input "true"
drag, startPoint x: 226, startPoint y: 115, endPoint x: 222, endPoint y: 114, distance: 4.3
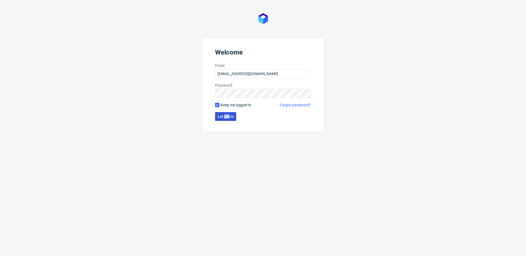
click at [222, 114] on span "Let me in" at bounding box center [225, 116] width 16 height 4
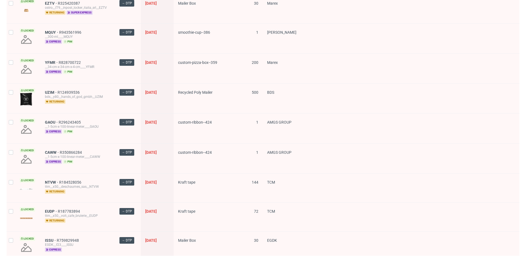
scroll to position [705, 0]
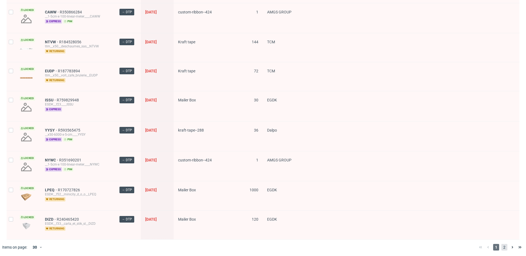
click at [501, 244] on span "2" at bounding box center [504, 247] width 6 height 7
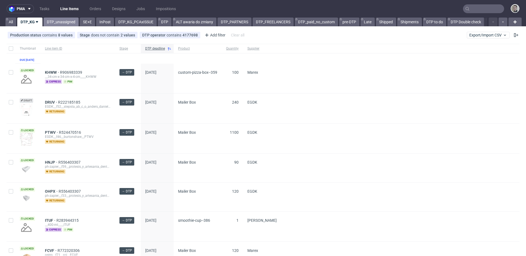
click at [58, 22] on link "DTP_unassigned" at bounding box center [61, 22] width 35 height 9
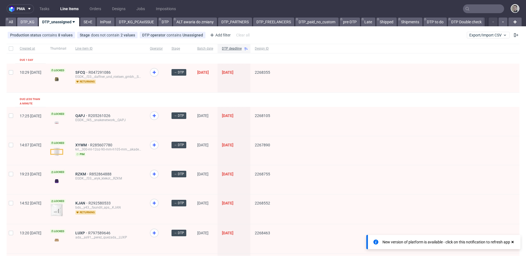
click at [30, 18] on link "DTP_KG" at bounding box center [27, 22] width 21 height 9
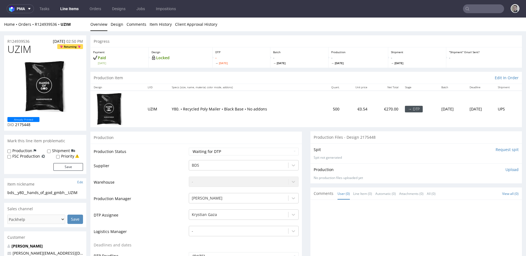
click at [501, 150] on input "Request spit" at bounding box center [506, 149] width 23 height 5
click at [229, 149] on select "Waiting for Artwork Waiting for Diecut Waiting for Mockup Waiting for DTP Waiti…" at bounding box center [244, 152] width 110 height 8
select select "dtp_in_process"
click at [189, 148] on select "Waiting for Artwork Waiting for Diecut Waiting for Mockup Waiting for DTP Waiti…" at bounding box center [244, 152] width 110 height 8
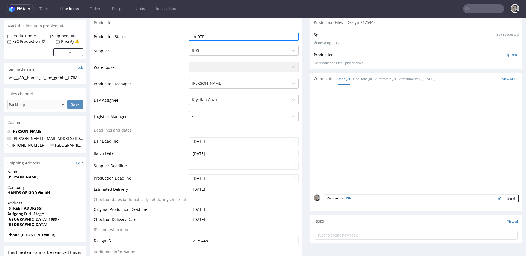
scroll to position [248, 0]
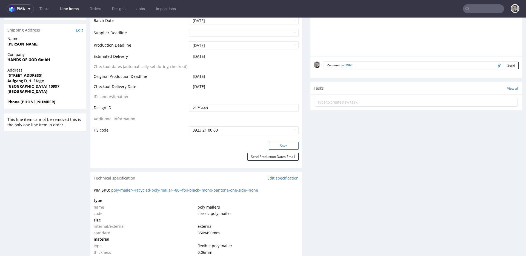
click at [280, 147] on button "Save" at bounding box center [284, 146] width 30 height 8
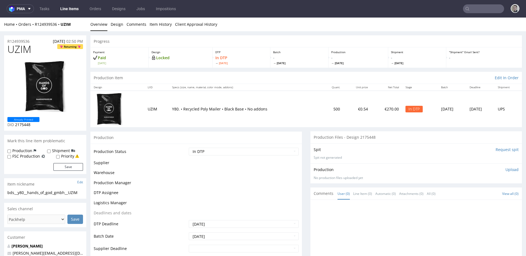
scroll to position [0, 0]
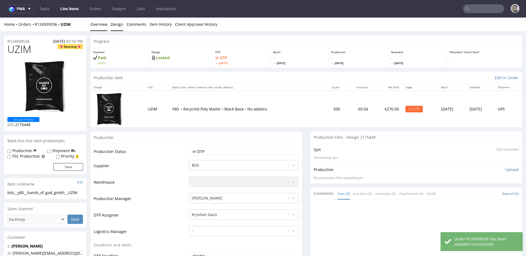
click at [116, 23] on link "Design" at bounding box center [117, 24] width 13 height 13
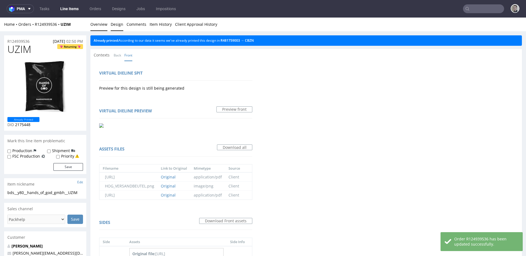
click at [102, 25] on link "Overview" at bounding box center [98, 24] width 17 height 13
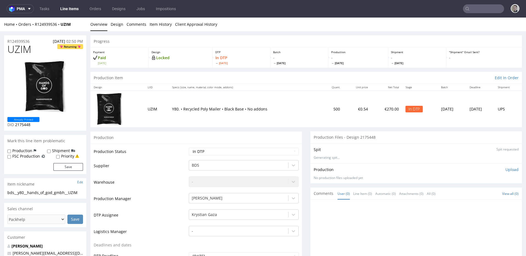
click at [35, 193] on div "bds__y80__hands_of_god_gmbh__UZIM" at bounding box center [45, 192] width 76 height 5
copy div "bds__y80__hands_of_god_gmbh__UZIM"
drag, startPoint x: 33, startPoint y: 42, endPoint x: 0, endPoint y: 42, distance: 33.1
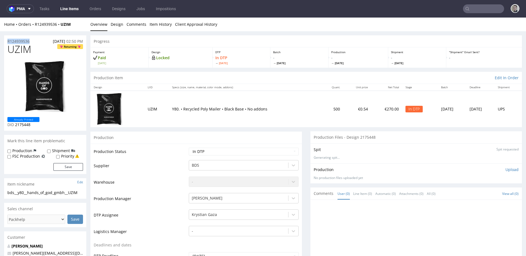
copy p "R124939536"
click at [502, 166] on div "Production Upload No production files uploaded yet Description (optional) Add f…" at bounding box center [415, 173] width 211 height 20
click at [506, 167] on p "Upload" at bounding box center [511, 169] width 13 height 5
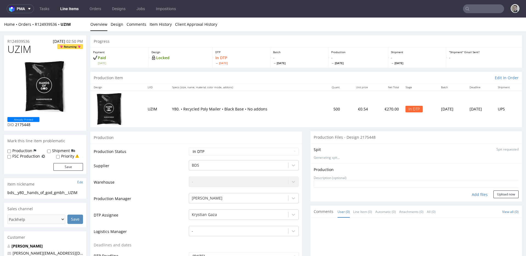
click at [467, 193] on div "Add files" at bounding box center [479, 194] width 27 height 8
type input "C:\fakepath\bds__y80__hands_of_god_gmbh__UZIM__d2175448__oR124939536__v1.pdf"
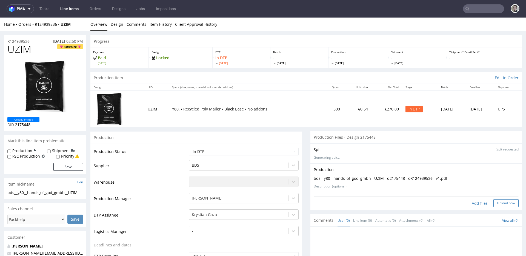
click at [496, 205] on button "Upload now" at bounding box center [505, 203] width 25 height 8
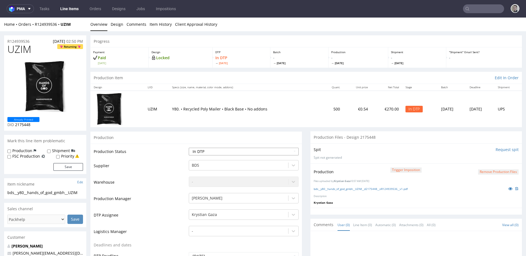
click at [219, 150] on select "Waiting for Artwork Waiting for Diecut Waiting for Mockup Waiting for DTP Waiti…" at bounding box center [244, 152] width 110 height 8
select select "dtp_production_ready"
click at [189, 148] on select "Waiting for Artwork Waiting for Diecut Waiting for Mockup Waiting for DTP Waiti…" at bounding box center [244, 152] width 110 height 8
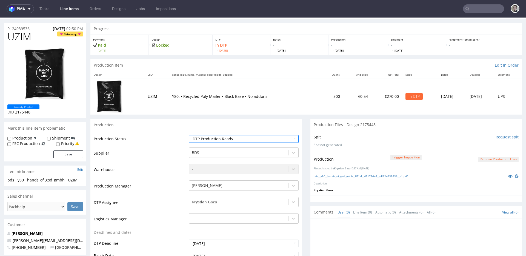
scroll to position [253, 0]
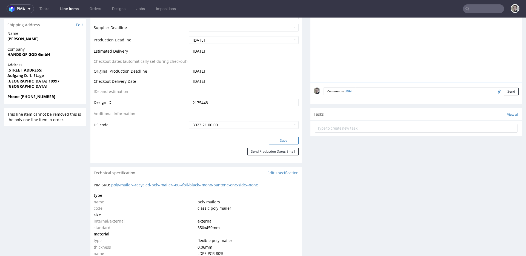
click at [285, 142] on button "Save" at bounding box center [284, 141] width 30 height 8
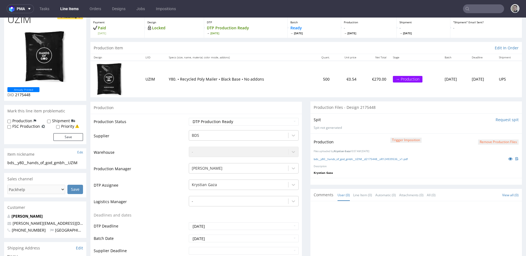
scroll to position [0, 0]
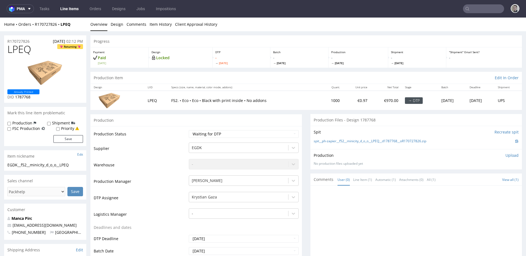
click at [235, 127] on div "Production Status Waiting for Artwork Waiting for Diecut Waiting for Mockup Wai…" at bounding box center [195, 249] width 211 height 246
click at [236, 134] on select "Waiting for Artwork Waiting for Diecut Waiting for Mockup Waiting for DTP Waiti…" at bounding box center [244, 134] width 110 height 8
select select "dtp_in_process"
click at [189, 130] on select "Waiting for Artwork Waiting for Diecut Waiting for Mockup Waiting for DTP Waiti…" at bounding box center [244, 134] width 110 height 8
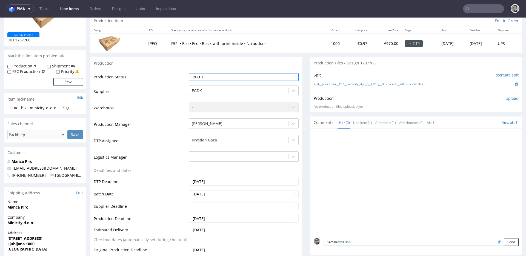
scroll to position [168, 0]
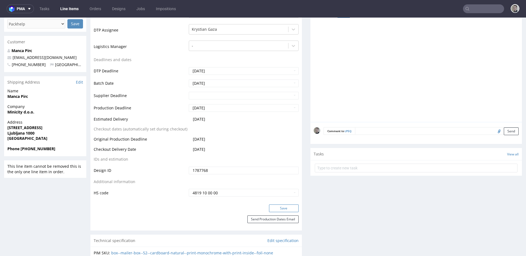
click at [286, 210] on button "Save" at bounding box center [284, 208] width 30 height 8
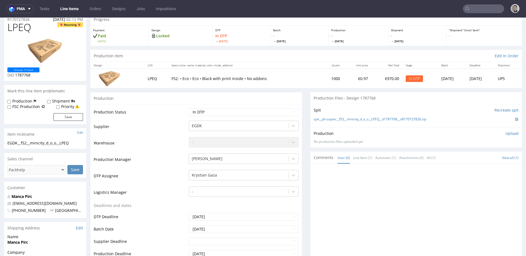
scroll to position [0, 0]
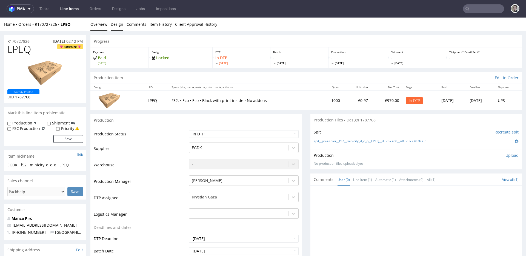
click at [115, 22] on link "Design" at bounding box center [117, 24] width 13 height 13
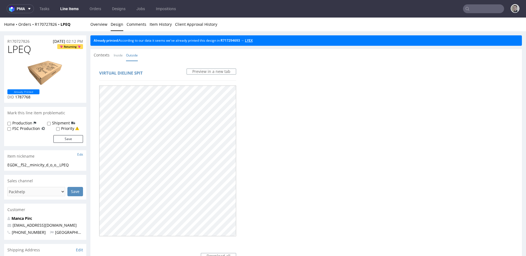
drag, startPoint x: 254, startPoint y: 40, endPoint x: 250, endPoint y: 38, distance: 4.6
click at [100, 25] on link "Overview" at bounding box center [98, 24] width 17 height 13
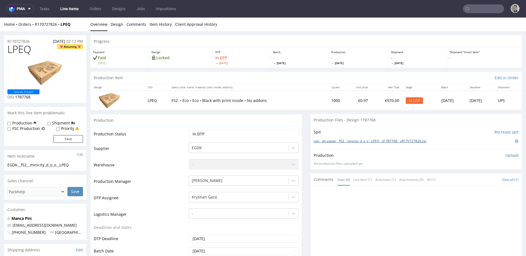
click at [381, 142] on link "spit__ph-zapier__f52__minicity_d_o_o__LPEQ__d1787768__oR170727826.zip" at bounding box center [370, 141] width 113 height 5
click at [505, 153] on p "Upload" at bounding box center [511, 155] width 13 height 5
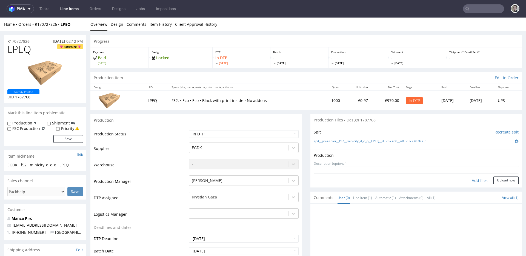
click at [478, 178] on div "Add files" at bounding box center [479, 180] width 27 height 8
type input "C:\fakepath\ph-zapier__f52__minicity_d_o_o__LPEQ__d1787768__oR170727826__latest…"
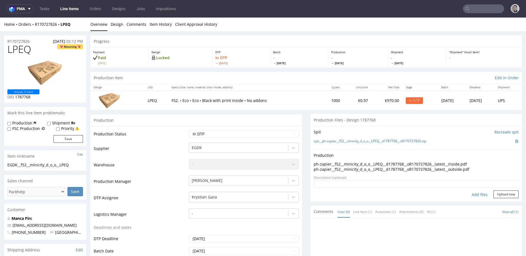
click at [495, 187] on textarea at bounding box center [416, 184] width 205 height 8
click at [497, 194] on button "Upload now" at bounding box center [505, 194] width 25 height 8
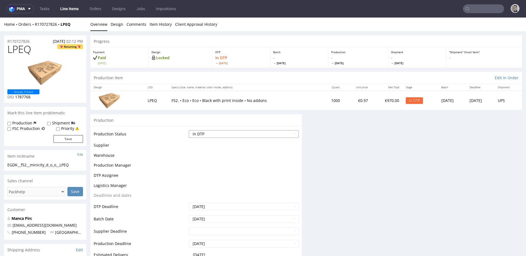
click at [265, 132] on select "Waiting for Artwork Waiting for Diecut Waiting for Mockup Waiting for DTP Waiti…" at bounding box center [244, 134] width 110 height 8
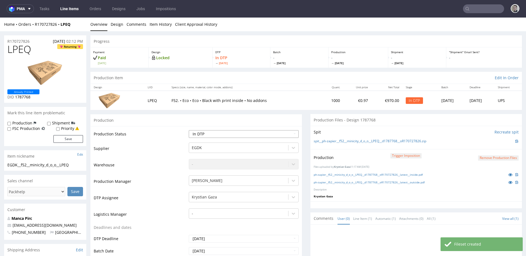
select select "dtp_production_ready"
click at [189, 130] on select "Waiting for Artwork Waiting for Diecut Waiting for Mockup Waiting for DTP Waiti…" at bounding box center [244, 134] width 110 height 8
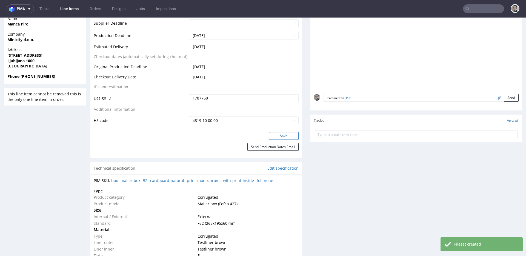
click at [283, 134] on button "Save" at bounding box center [284, 136] width 30 height 8
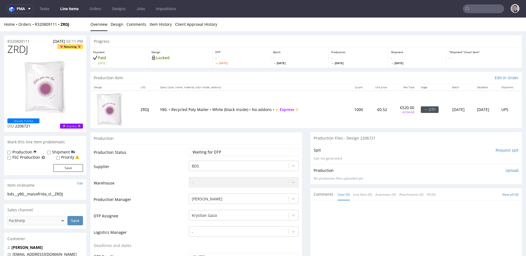
click at [495, 150] on input "Request spit" at bounding box center [506, 149] width 23 height 5
click at [117, 27] on link "Design" at bounding box center [117, 24] width 13 height 13
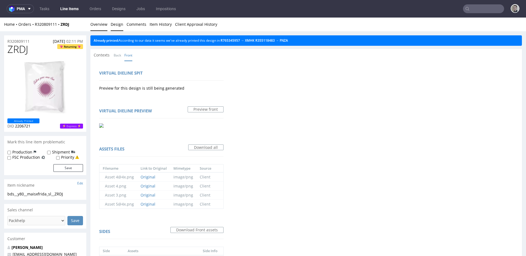
click at [97, 26] on link "Overview" at bounding box center [98, 24] width 17 height 13
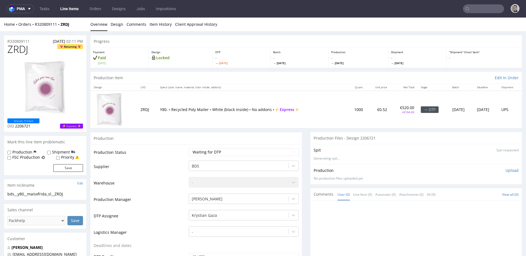
click at [44, 192] on div "bds__y80__maisxfrida_sl__ZRDJ" at bounding box center [45, 193] width 76 height 5
copy div "bds__y80__maisxfrida_sl__ZRDJ"
drag, startPoint x: 35, startPoint y: 40, endPoint x: 0, endPoint y: 29, distance: 36.4
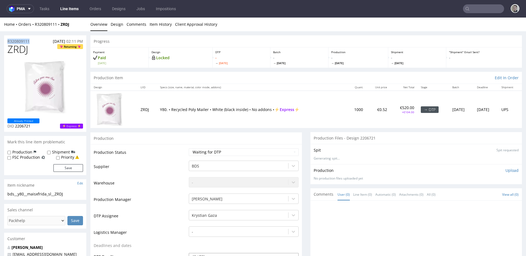
copy div "Overview Design Comments Item History Client Approval History R320809111"
click at [505, 171] on p "Upload" at bounding box center [511, 170] width 13 height 5
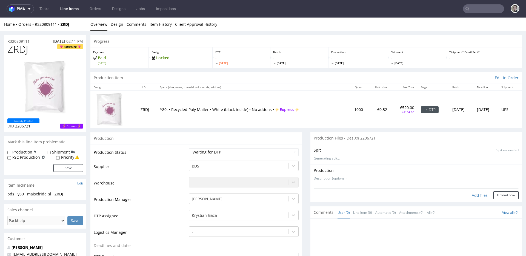
click at [472, 194] on div "Add files" at bounding box center [479, 195] width 27 height 8
type input "C:\fakepath\bds__y80__maisxfrida_sl__ZRDJ__d2206721__oR320809111.pdf"
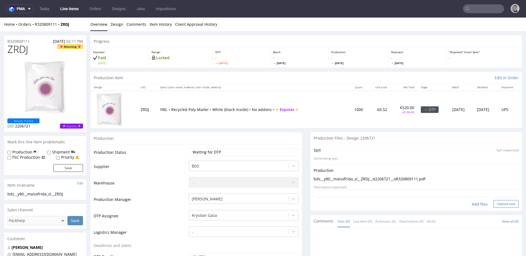
click at [507, 205] on button "Upload now" at bounding box center [505, 204] width 25 height 8
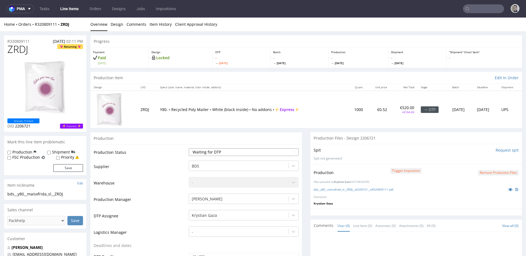
click at [226, 153] on select "Waiting for Artwork Waiting for Diecut Waiting for Mockup Waiting for DTP Waiti…" at bounding box center [244, 152] width 110 height 8
select select "dtp_in_process"
click at [189, 148] on select "Waiting for Artwork Waiting for Diecut Waiting for Mockup Waiting for DTP Waiti…" at bounding box center [244, 152] width 110 height 8
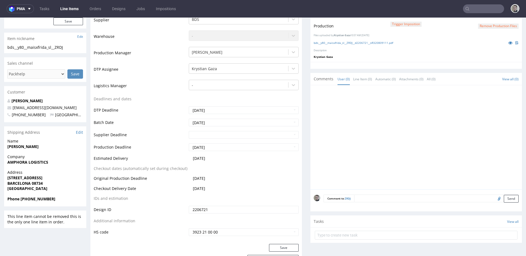
scroll to position [185, 0]
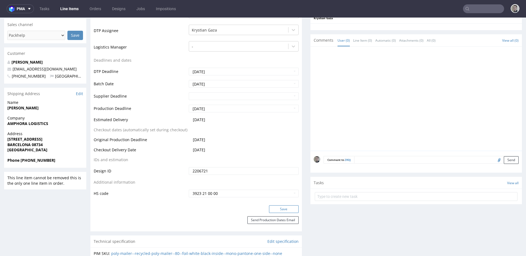
click at [286, 209] on button "Save" at bounding box center [284, 209] width 30 height 8
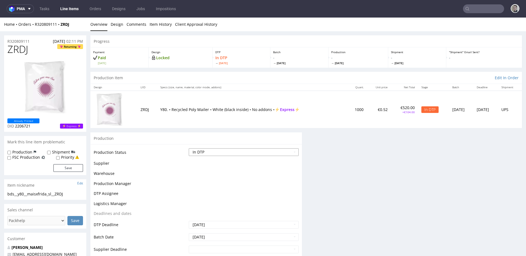
scroll to position [0, 0]
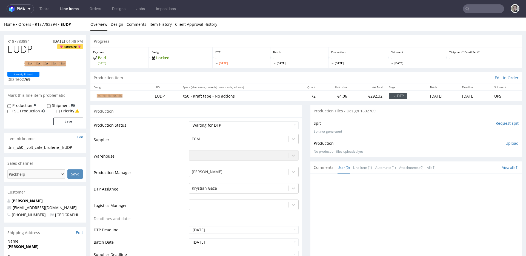
click at [495, 124] on input "Request spit" at bounding box center [506, 123] width 23 height 5
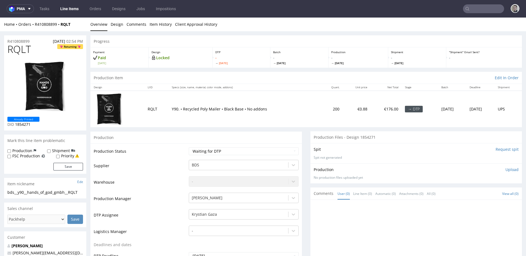
click at [495, 149] on input "Request spit" at bounding box center [506, 149] width 23 height 5
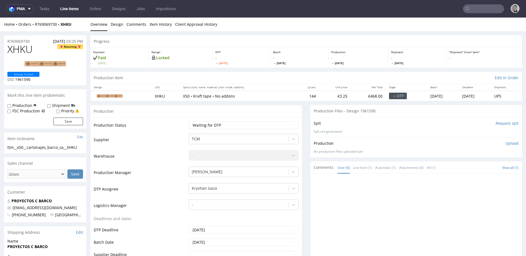
click at [497, 123] on input "Request spit" at bounding box center [506, 123] width 23 height 5
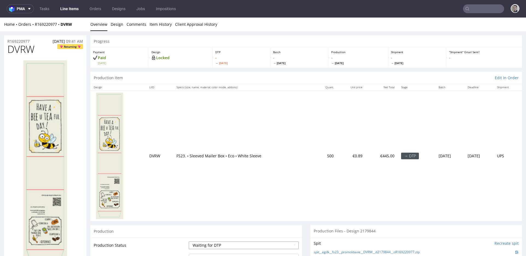
click at [236, 242] on select "Waiting for Artwork Waiting for Diecut Waiting for Mockup Waiting for DTP Waiti…" at bounding box center [244, 245] width 110 height 8
select select "dtp_in_process"
click at [189, 241] on select "Waiting for Artwork Waiting for Diecut Waiting for Mockup Waiting for DTP Waiti…" at bounding box center [244, 245] width 110 height 8
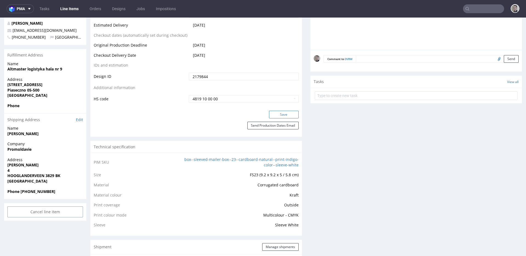
click at [285, 116] on button "Save" at bounding box center [284, 115] width 30 height 8
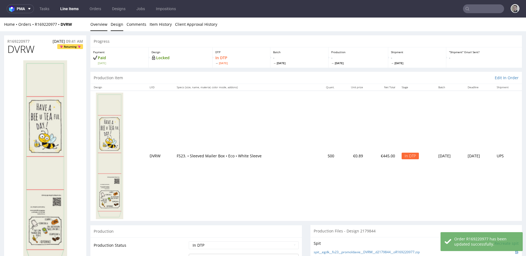
click at [118, 25] on link "Design" at bounding box center [117, 24] width 13 height 13
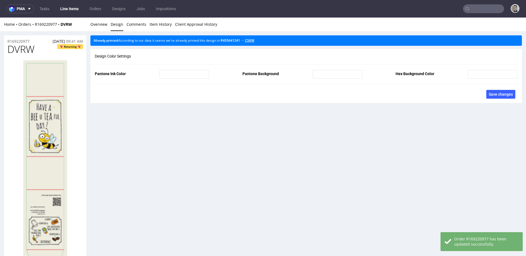
drag, startPoint x: 255, startPoint y: 41, endPoint x: 189, endPoint y: 35, distance: 66.3
click at [102, 24] on link "Overview" at bounding box center [98, 24] width 17 height 13
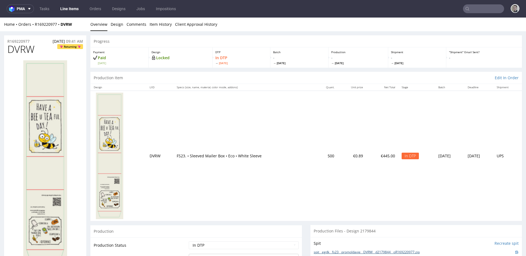
click at [371, 252] on link "spit__egdk__fs23__promoldavie__DVRW__d2179844__oR169220977.zip" at bounding box center [367, 252] width 106 height 5
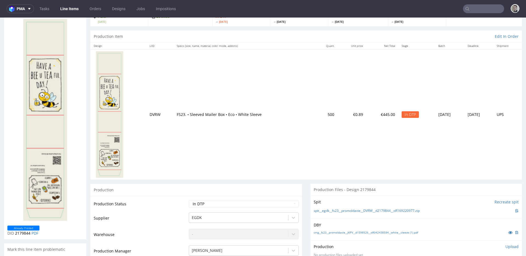
scroll to position [134, 0]
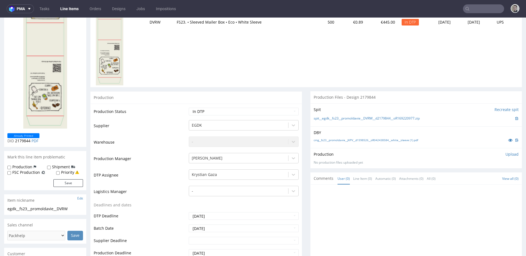
click at [505, 154] on p "Upload" at bounding box center [511, 153] width 13 height 5
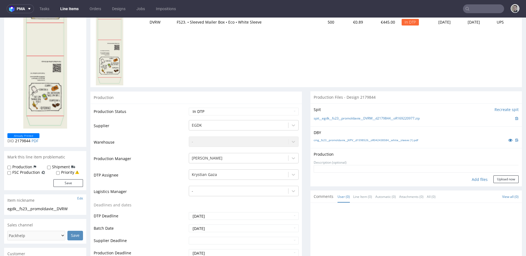
click at [475, 179] on div "Add files" at bounding box center [479, 179] width 27 height 8
type input "C:\fakepath\egdk__fs23__promoldavie__DVRW__d2179844__oR169220977__latest__front…"
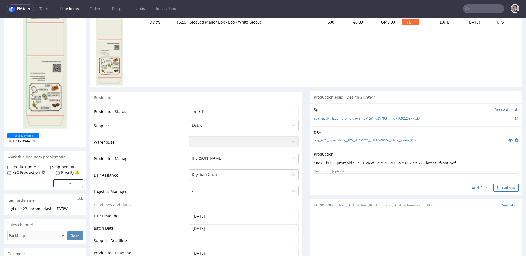
click at [493, 188] on button "Upload now" at bounding box center [505, 188] width 25 height 8
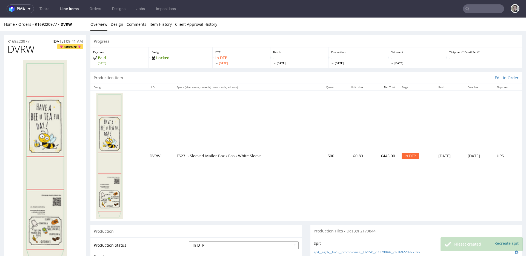
scroll to position [0, 0]
click at [239, 247] on select "Waiting for Artwork Waiting for Diecut Waiting for Mockup Waiting for DTP Waiti…" at bounding box center [244, 245] width 110 height 8
select select "dtp_production_ready"
click at [189, 241] on select "Waiting for Artwork Waiting for Diecut Waiting for Mockup Waiting for DTP Waiti…" at bounding box center [244, 245] width 110 height 8
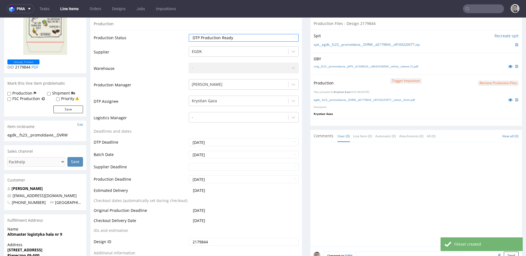
scroll to position [259, 0]
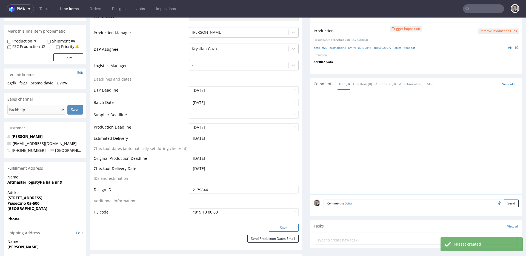
click at [279, 226] on button "Save" at bounding box center [284, 228] width 30 height 8
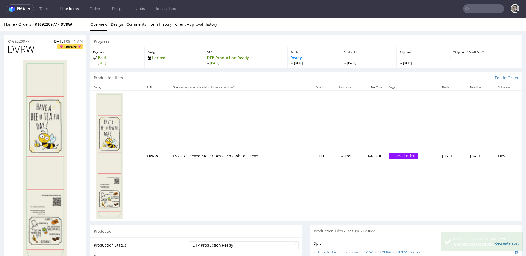
scroll to position [0, 0]
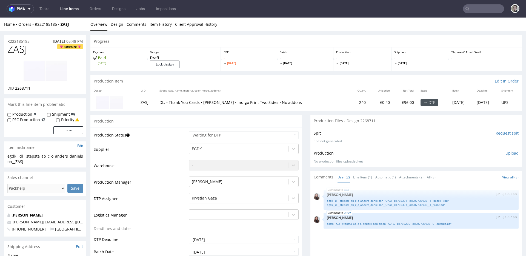
click at [499, 133] on input "Request spit" at bounding box center [506, 132] width 23 height 5
click at [360, 180] on link "Line Item (1)" at bounding box center [362, 177] width 19 height 12
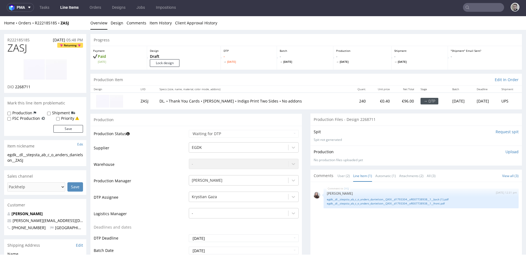
click at [23, 49] on span "ZASJ" at bounding box center [17, 47] width 20 height 11
copy span "ZASJ"
click at [171, 64] on input "Lock design" at bounding box center [165, 63] width 30 height 8
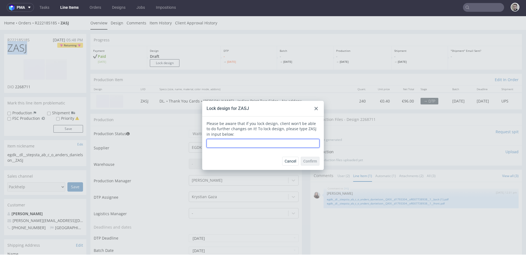
click at [268, 142] on input "text" at bounding box center [262, 143] width 113 height 9
paste input "ZASJ"
type input "ZASJ"
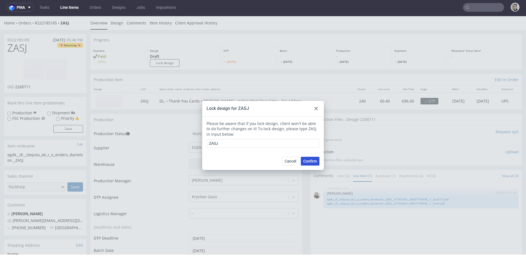
click at [313, 159] on span "Confirm" at bounding box center [310, 161] width 14 height 4
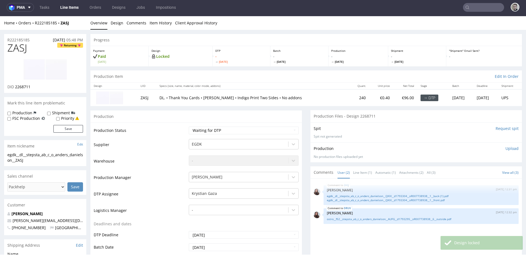
click at [498, 128] on input "Request spit" at bounding box center [506, 128] width 23 height 5
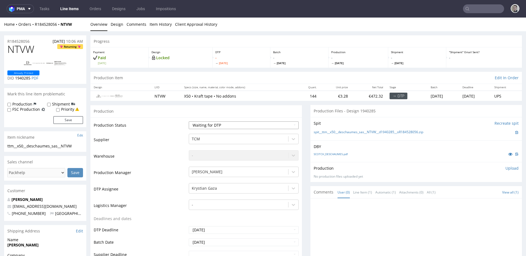
click at [220, 125] on select "Waiting for Artwork Waiting for Diecut Waiting for Mockup Waiting for DTP Waiti…" at bounding box center [244, 125] width 110 height 8
select select "dtp_in_process"
click at [189, 121] on select "Waiting for Artwork Waiting for Diecut Waiting for Mockup Waiting for DTP Waiti…" at bounding box center [244, 125] width 110 height 8
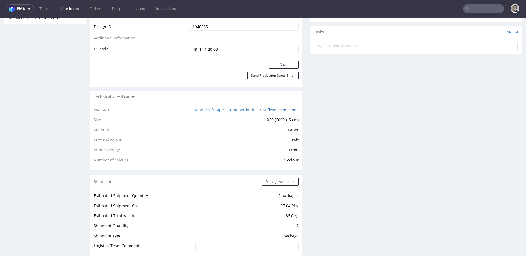
scroll to position [325, 0]
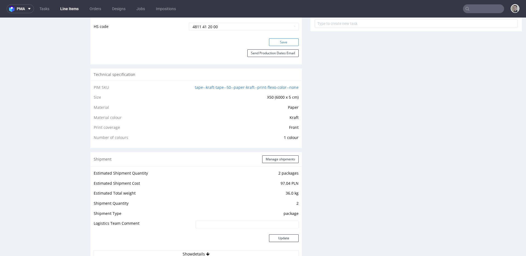
click at [278, 42] on button "Save" at bounding box center [284, 42] width 30 height 8
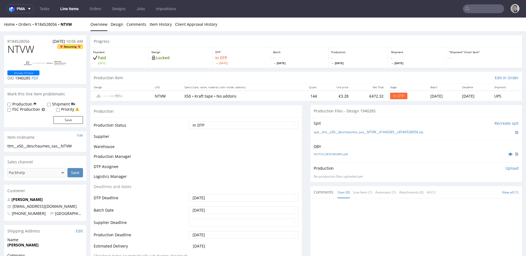
scroll to position [0, 0]
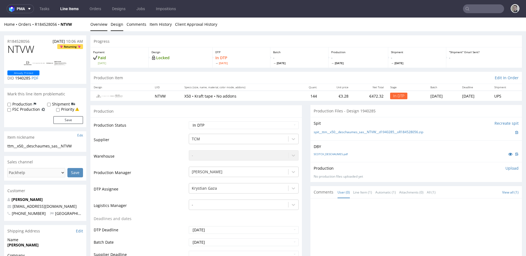
click at [116, 26] on link "Design" at bounding box center [117, 24] width 13 height 13
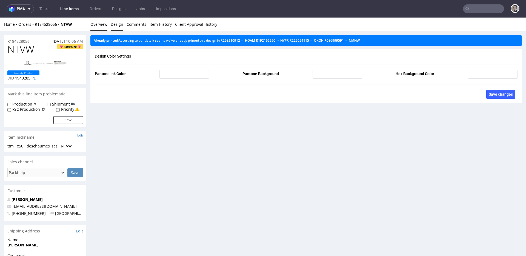
click at [101, 26] on link "Overview" at bounding box center [98, 24] width 17 height 13
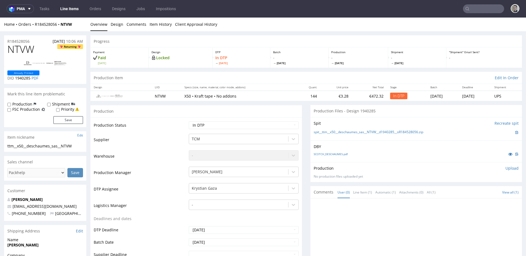
click at [346, 129] on div "spit__ttm__x50__deschaumes_sas__NTVW__d1940285__oR184528056.zip" at bounding box center [416, 132] width 205 height 6
click at [346, 131] on link "spit__ttm__x50__deschaumes_sas__NTVW__d1940285__oR184528056.zip" at bounding box center [369, 132] width 110 height 5
click at [506, 167] on p "Upload" at bounding box center [511, 167] width 13 height 5
click at [475, 191] on div "Add files" at bounding box center [479, 193] width 27 height 8
type input "C:\fakepath\ttm__x50__deschaumes_sas__NTVW__d1940285__oR184528056__latest__outs…"
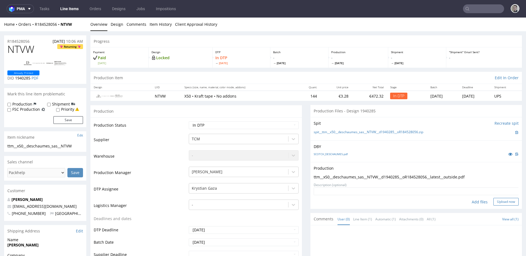
click at [495, 202] on button "Upload now" at bounding box center [505, 202] width 25 height 8
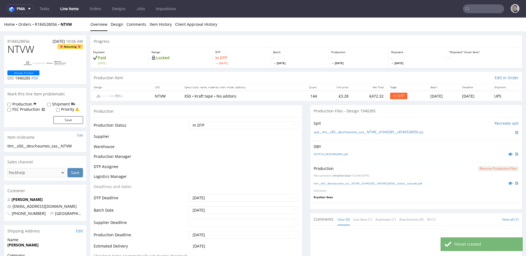
click at [241, 126] on select "Waiting for Artwork Waiting for Diecut Waiting for Mockup Waiting for DTP Waiti…" at bounding box center [244, 125] width 110 height 8
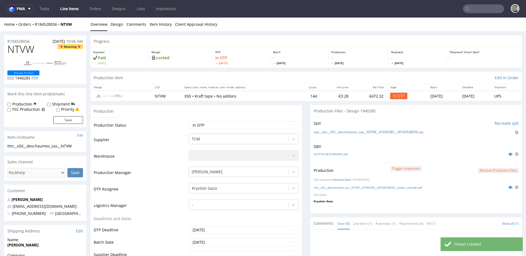
select select "dtp_production_ready"
click at [189, 121] on select "Waiting for Artwork Waiting for Diecut Waiting for Mockup Waiting for DTP Waiti…" at bounding box center [244, 125] width 110 height 8
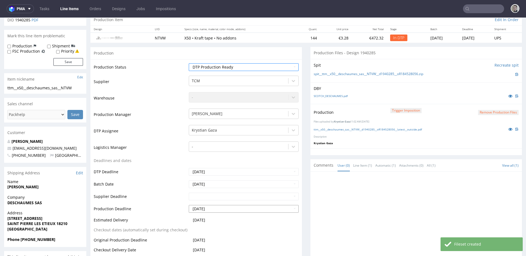
scroll to position [157, 0]
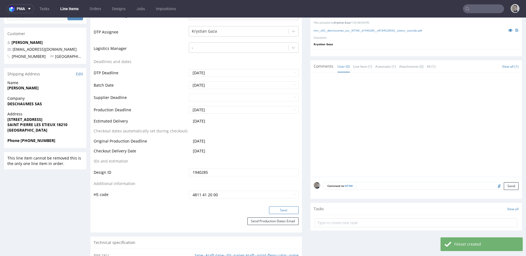
click at [285, 208] on button "Save" at bounding box center [284, 210] width 30 height 8
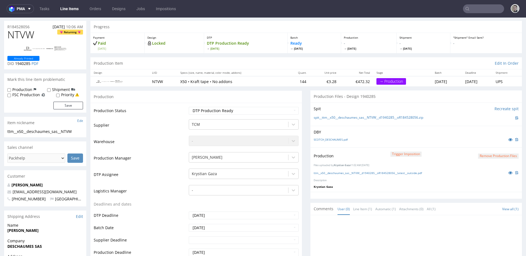
scroll to position [0, 0]
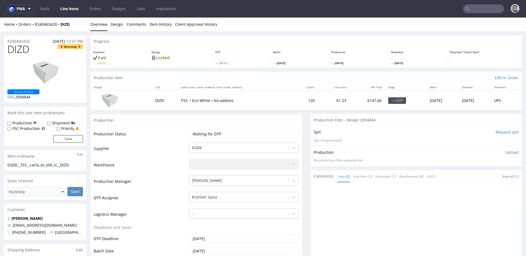
click at [495, 133] on input "Request spit" at bounding box center [506, 131] width 23 height 5
click at [229, 137] on select "Waiting for Artwork Waiting for Diecut Waiting for Mockup Waiting for DTP Waiti…" at bounding box center [244, 134] width 110 height 8
select select "dtp_in_process"
click at [189, 130] on select "Waiting for Artwork Waiting for Diecut Waiting for Mockup Waiting for DTP Waiti…" at bounding box center [244, 134] width 110 height 8
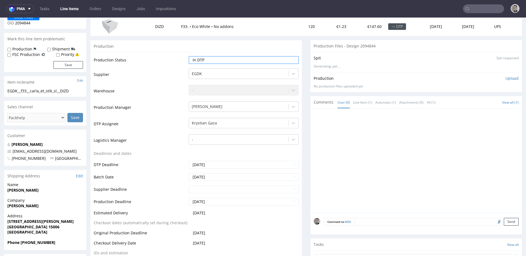
scroll to position [236, 0]
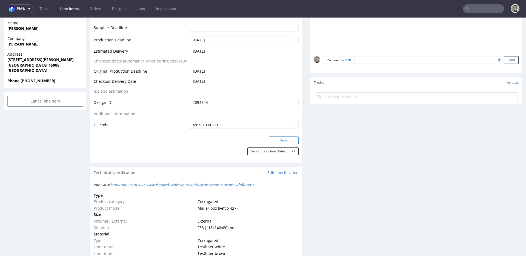
click at [277, 139] on button "Save" at bounding box center [284, 140] width 30 height 8
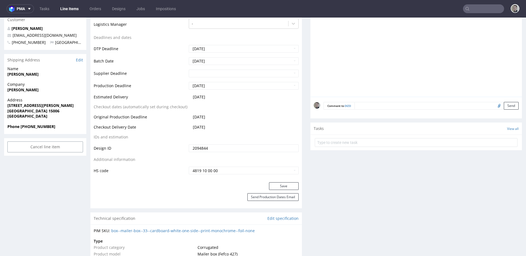
scroll to position [0, 0]
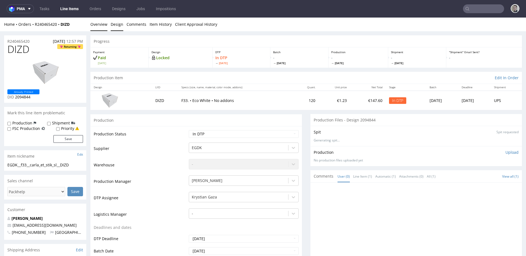
click at [120, 25] on link "Design" at bounding box center [117, 24] width 13 height 13
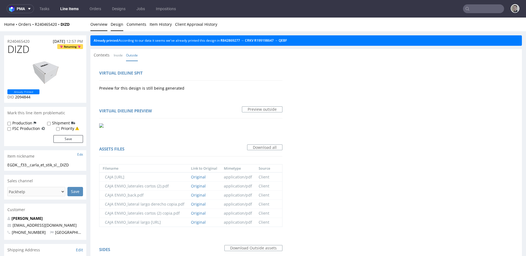
drag, startPoint x: 105, startPoint y: 23, endPoint x: 166, endPoint y: 30, distance: 62.0
click at [105, 23] on link "Overview" at bounding box center [98, 24] width 17 height 13
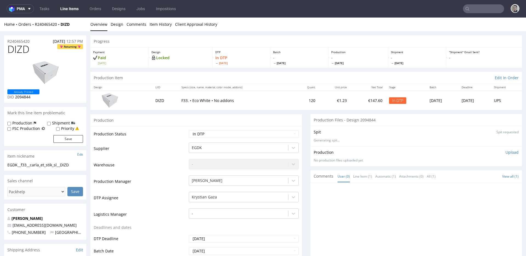
click at [41, 166] on div "EGDK__f33__carla_et_stik_sl__DIZD" at bounding box center [45, 164] width 76 height 5
copy div "EGDK__f33__carla_et_stik_sl__DIZD"
drag, startPoint x: 32, startPoint y: 41, endPoint x: 0, endPoint y: 36, distance: 32.4
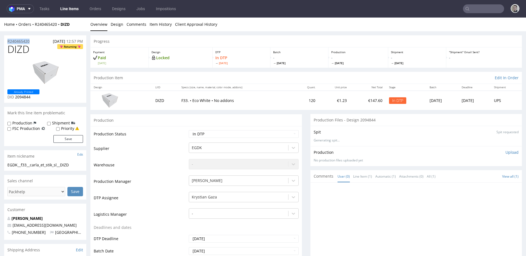
copy p "R240465420"
click at [18, 45] on span "DIZD" at bounding box center [18, 49] width 22 height 11
copy span "DIZD"
drag, startPoint x: 495, startPoint y: 153, endPoint x: 499, endPoint y: 152, distance: 4.0
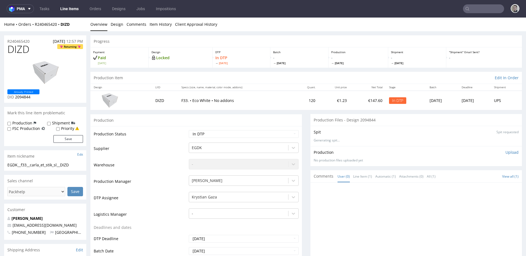
click at [496, 153] on div "Production Upload" at bounding box center [416, 152] width 205 height 5
click at [505, 152] on p "Upload" at bounding box center [511, 152] width 13 height 5
click at [471, 175] on div "Add files" at bounding box center [479, 177] width 27 height 8
click at [471, 177] on div "Add files" at bounding box center [479, 177] width 27 height 8
type input "C:\fakepath\EGDK__f33__carla_et_stik_sl__DIZD__d2094844__oR240465420__outside.p…"
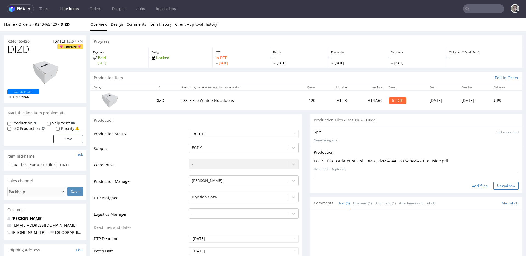
click at [501, 187] on button "Upload now" at bounding box center [505, 186] width 25 height 8
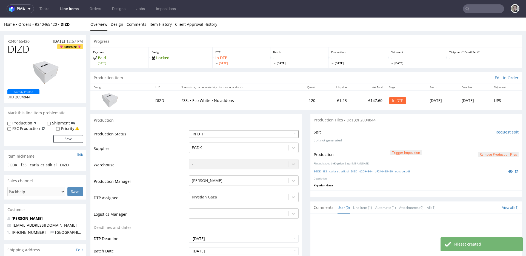
click at [230, 133] on select "Waiting for Artwork Waiting for Diecut Waiting for Mockup Waiting for DTP Waiti…" at bounding box center [244, 134] width 110 height 8
select select "dtp_production_ready"
click at [189, 130] on select "Waiting for Artwork Waiting for Diecut Waiting for Mockup Waiting for DTP Waiti…" at bounding box center [244, 134] width 110 height 8
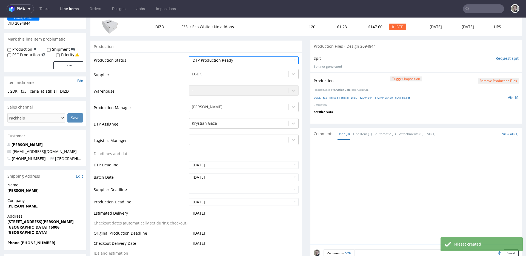
scroll to position [182, 0]
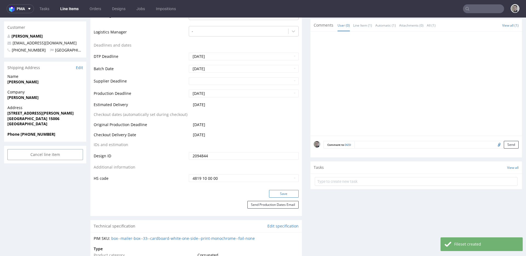
click at [284, 194] on button "Save" at bounding box center [284, 194] width 30 height 8
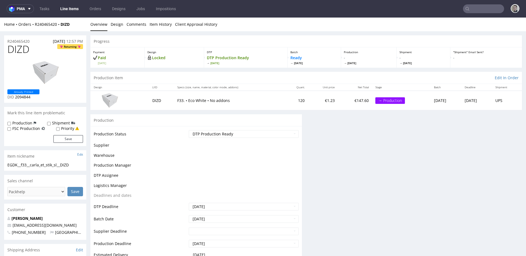
scroll to position [0, 0]
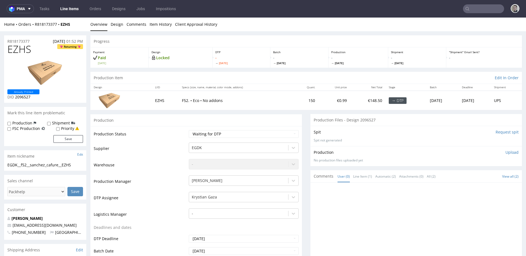
click at [498, 132] on input "Request spit" at bounding box center [506, 131] width 23 height 5
click at [226, 135] on select "Waiting for Artwork Waiting for Diecut Waiting for Mockup Waiting for DTP Waiti…" at bounding box center [244, 134] width 110 height 8
select select "dtp_in_process"
click at [189, 130] on select "Waiting for Artwork Waiting for Diecut Waiting for Mockup Waiting for DTP Waiti…" at bounding box center [244, 134] width 110 height 8
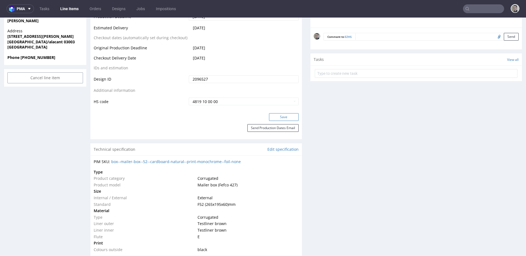
click at [282, 120] on button "Save" at bounding box center [284, 117] width 30 height 8
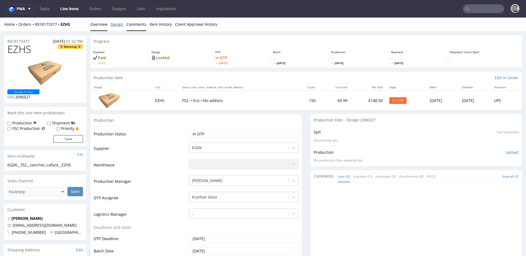
click at [117, 24] on link "Design" at bounding box center [117, 24] width 13 height 13
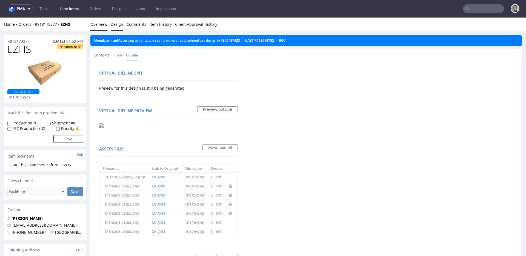
click at [101, 24] on link "Overview" at bounding box center [98, 24] width 17 height 13
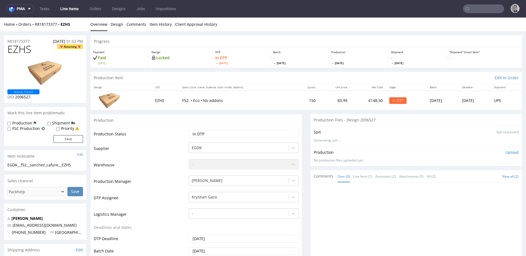
click at [49, 165] on div "EGDK__f52__sanchez_cafure__EZHS" at bounding box center [45, 164] width 76 height 5
drag, startPoint x: 35, startPoint y: 40, endPoint x: 0, endPoint y: 42, distance: 34.6
copy p "R818173377"
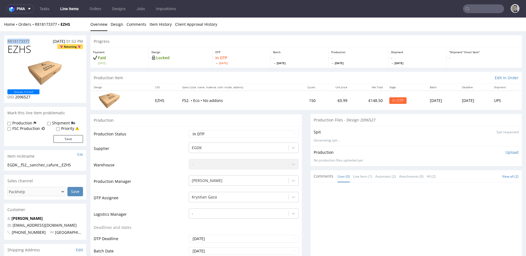
click at [17, 48] on span "EZHS" at bounding box center [19, 49] width 24 height 11
copy span "EZHS"
click at [505, 153] on p "Upload" at bounding box center [511, 152] width 13 height 5
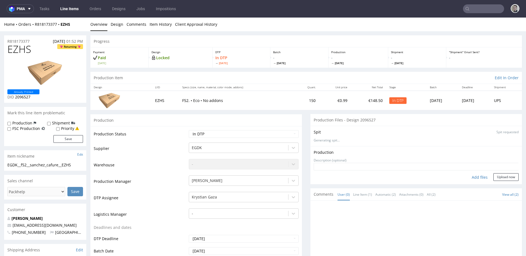
click at [475, 175] on div "Add files" at bounding box center [479, 177] width 27 height 8
type input "C:\fakepath\EGDK__f52__sanchez_cafure__EZHS__d2096527__oR818173377__v6__outside…"
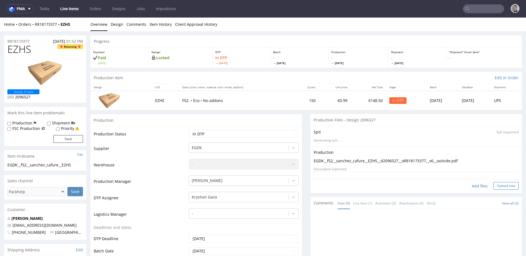
click at [493, 187] on button "Upload now" at bounding box center [505, 186] width 25 height 8
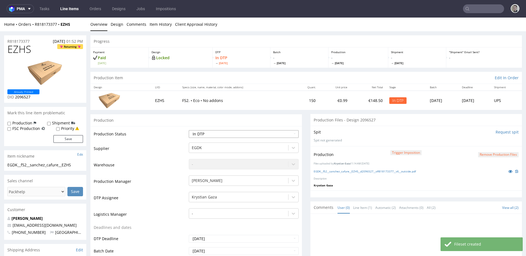
select select "dtp_production_ready"
click at [189, 130] on select "Waiting for Artwork Waiting for Diecut Waiting for Mockup Waiting for DTP Waiti…" at bounding box center [244, 134] width 110 height 8
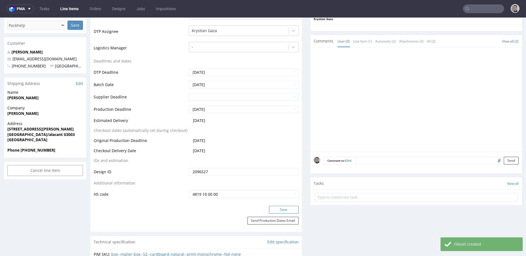
click at [286, 208] on button "Save" at bounding box center [284, 210] width 30 height 8
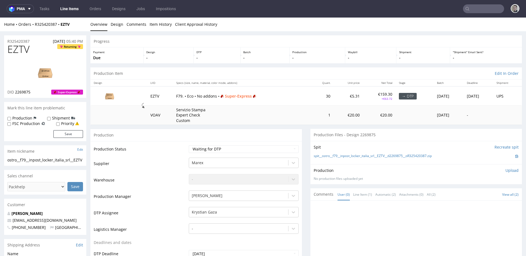
click at [395, 149] on div "Spit Recreate spit" at bounding box center [416, 146] width 205 height 5
click at [397, 154] on link "spit__ostro__f79__inpost_locker_italia_srl__EZTV__d2269875__oR325420387.zip" at bounding box center [373, 156] width 118 height 5
click at [119, 24] on link "Design" at bounding box center [117, 24] width 13 height 13
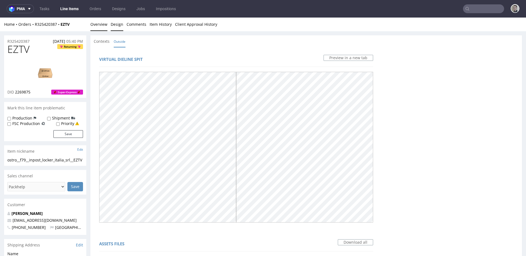
click at [101, 27] on link "Overview" at bounding box center [98, 24] width 17 height 13
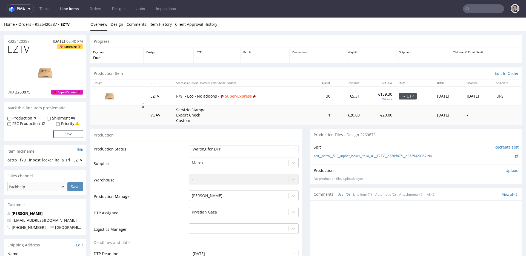
click at [43, 73] on img at bounding box center [45, 72] width 44 height 25
click at [234, 150] on select "Waiting for Artwork Waiting for Diecut Waiting for Mockup Waiting for DTP Waiti…" at bounding box center [244, 149] width 110 height 8
select select "dtp_in_process"
click at [189, 145] on select "Waiting for Artwork Waiting for Diecut Waiting for Mockup Waiting for DTP Waiti…" at bounding box center [244, 149] width 110 height 8
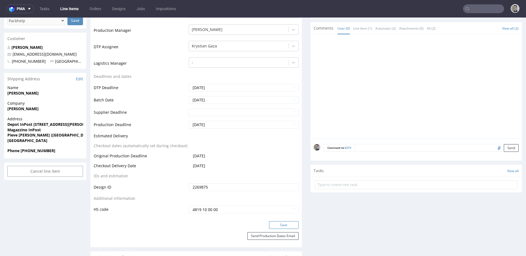
click at [284, 226] on button "Save" at bounding box center [284, 225] width 30 height 8
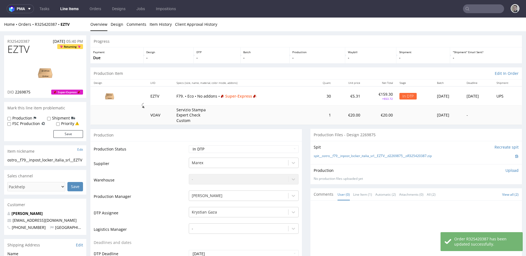
click at [506, 171] on p "Upload" at bounding box center [511, 170] width 13 height 5
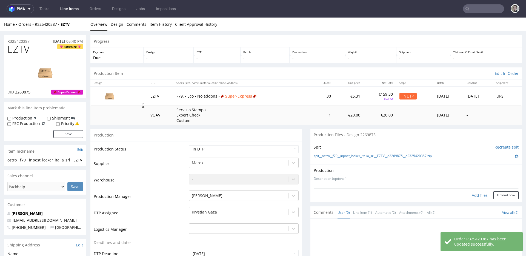
click at [466, 195] on div "Add files" at bounding box center [479, 195] width 27 height 8
type input "C:\fakepath\ostro__f79__inpost_locker_italia_srl__EZTV__d2269875__oR325420387__…"
click at [495, 199] on button "Upload now" at bounding box center [505, 195] width 25 height 8
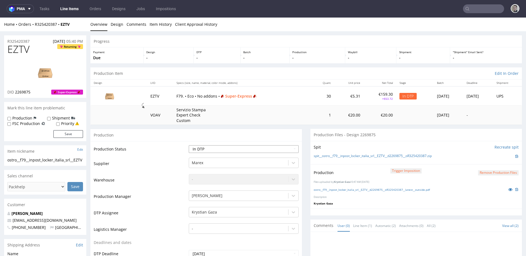
click at [259, 148] on select "Waiting for Artwork Waiting for Diecut Waiting for Mockup Waiting for DTP Waiti…" at bounding box center [244, 149] width 110 height 8
select select "dtp_production_ready"
click at [189, 145] on select "Waiting for Artwork Waiting for Diecut Waiting for Mockup Waiting for DTP Waiti…" at bounding box center [244, 149] width 110 height 8
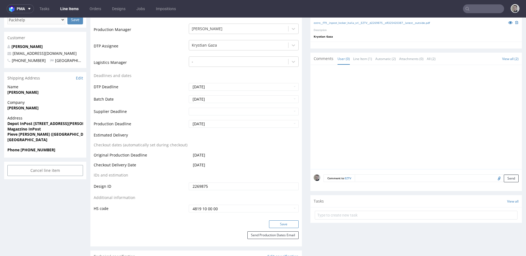
click at [288, 222] on button "Save" at bounding box center [284, 224] width 30 height 8
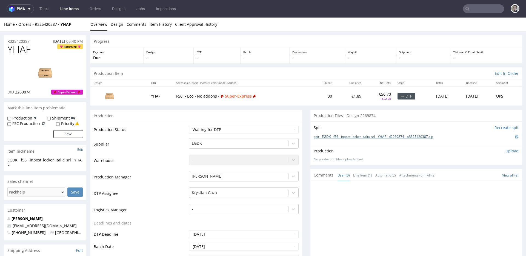
click at [399, 137] on link "spit__EGDK__f56__inpost_locker_italia_srl__YHAF__d2269874__oR325420387.zip" at bounding box center [373, 136] width 119 height 5
click at [116, 27] on link "Design" at bounding box center [117, 24] width 13 height 13
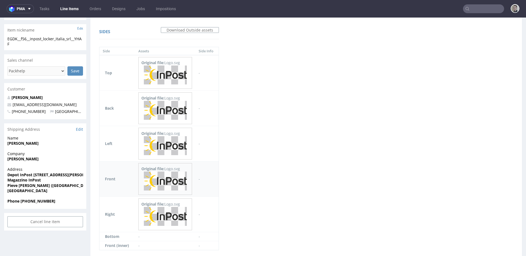
scroll to position [138, 0]
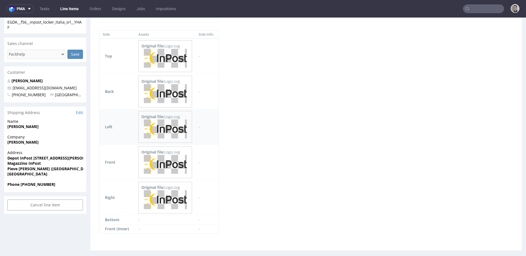
click at [179, 123] on img at bounding box center [165, 128] width 43 height 19
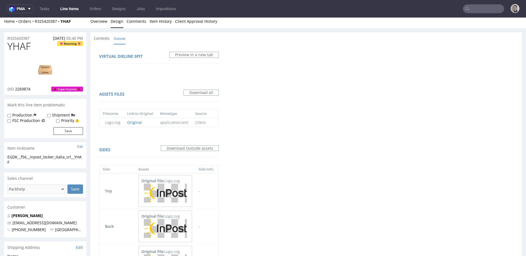
scroll to position [0, 0]
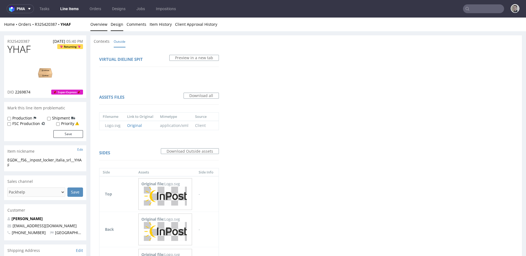
click at [97, 25] on link "Overview" at bounding box center [98, 24] width 17 height 13
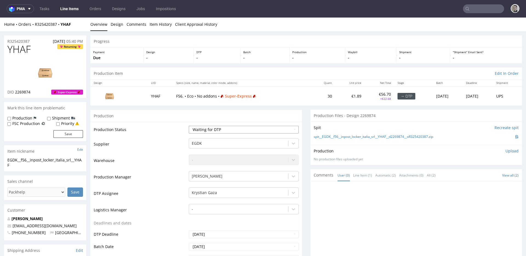
click at [271, 129] on select "Waiting for Artwork Waiting for Diecut Waiting for Mockup Waiting for DTP Waiti…" at bounding box center [244, 130] width 110 height 8
select select "dtp_in_process"
click at [189, 126] on select "Waiting for Artwork Waiting for Diecut Waiting for Mockup Waiting for DTP Waiti…" at bounding box center [244, 130] width 110 height 8
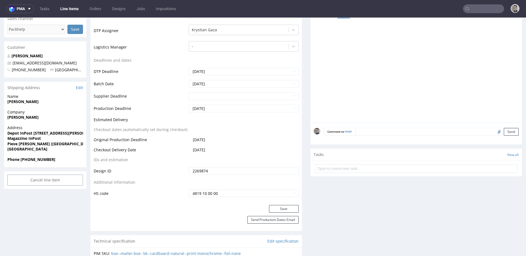
scroll to position [163, 0]
click at [286, 209] on button "Save" at bounding box center [284, 209] width 30 height 8
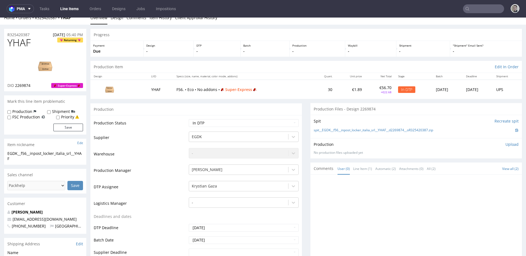
scroll to position [0, 0]
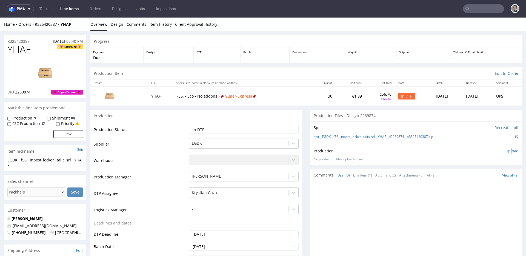
click at [505, 150] on p "Upload" at bounding box center [511, 150] width 13 height 5
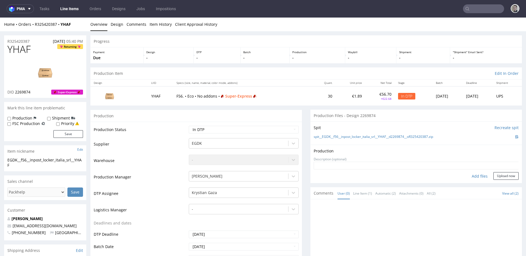
click at [472, 173] on div "Add files" at bounding box center [479, 176] width 27 height 8
type input "C:\fakepath\EGDK__f56__inpost_locker_italia_srl__YHAF__d2269874__oR325420387__l…"
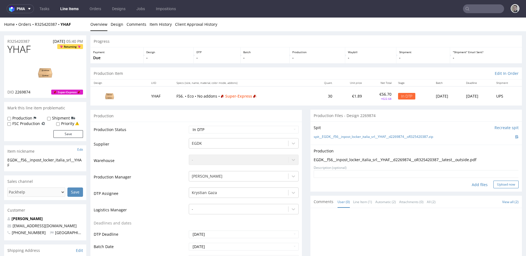
click at [501, 183] on button "Upload now" at bounding box center [505, 184] width 25 height 8
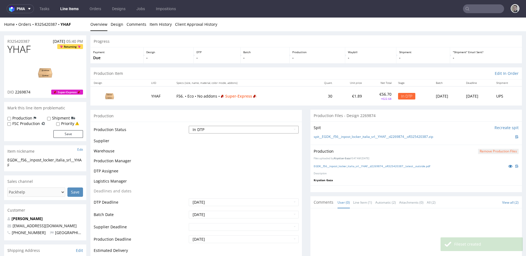
click at [229, 129] on select "Waiting for Artwork Waiting for Diecut Waiting for Mockup Waiting for DTP Waiti…" at bounding box center [244, 130] width 110 height 8
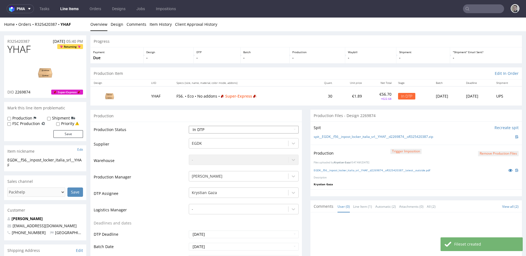
select select "dtp_production_ready"
click at [189, 126] on select "Waiting for Artwork Waiting for Diecut Waiting for Mockup Waiting for DTP Waiti…" at bounding box center [244, 130] width 110 height 8
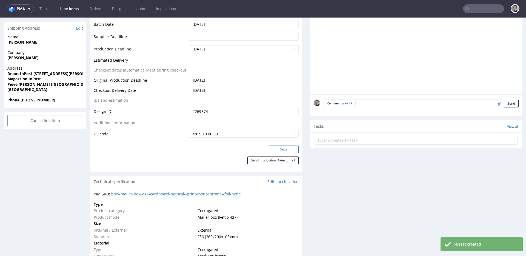
click at [287, 149] on button "Save" at bounding box center [284, 149] width 30 height 8
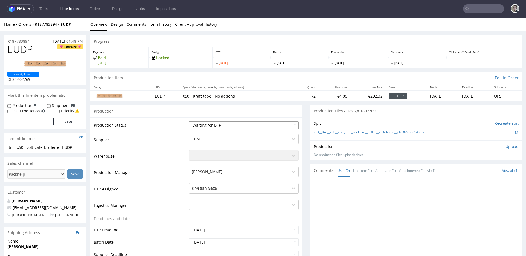
click at [223, 124] on select "Waiting for Artwork Waiting for Diecut Waiting for Mockup Waiting for DTP Waiti…" at bounding box center [244, 125] width 110 height 8
select select "dtp_in_process"
click at [189, 121] on select "Waiting for Artwork Waiting for Diecut Waiting for Mockup Waiting for DTP Waiti…" at bounding box center [244, 125] width 110 height 8
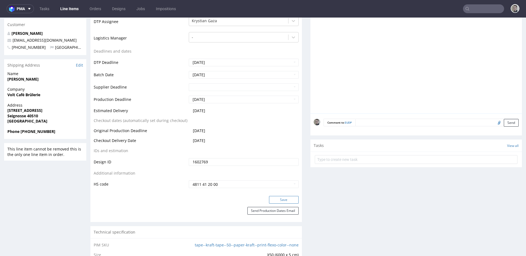
click at [285, 198] on button "Save" at bounding box center [284, 200] width 30 height 8
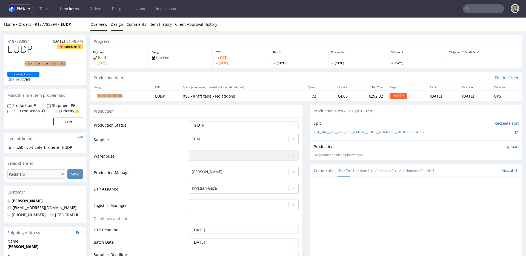
click at [116, 27] on link "Design" at bounding box center [117, 24] width 13 height 13
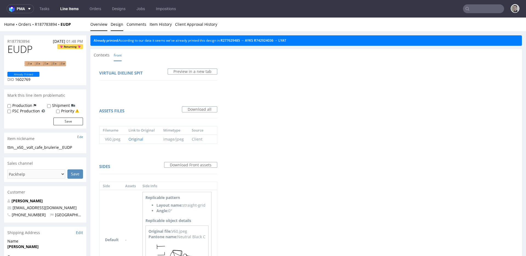
click at [104, 25] on link "Overview" at bounding box center [98, 24] width 17 height 13
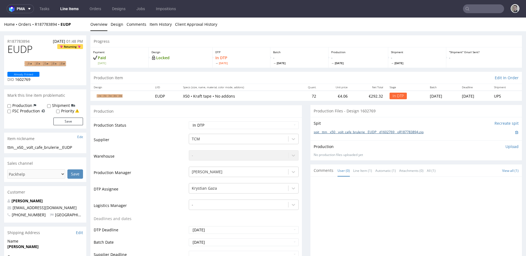
click at [352, 132] on link "spit__ttm__x50__volt_cafe_brulerie__EUDP__d1602769__oR187783894.zip" at bounding box center [369, 132] width 110 height 5
click at [486, 137] on div "Spit Recreate spit spit__ttm__x50__volt_cafe_brulerie__EUDP__d1602769__oR187783…" at bounding box center [415, 128] width 211 height 23
click at [505, 146] on p "Upload" at bounding box center [511, 146] width 13 height 5
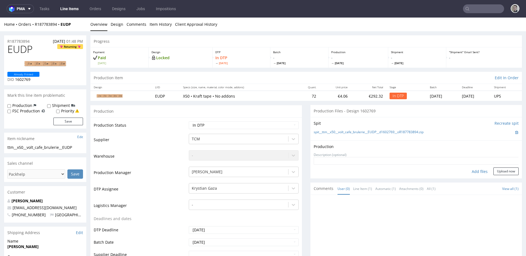
click at [477, 171] on div "Add files" at bounding box center [479, 171] width 27 height 8
type input "C:\fakepath\ttm__x50__volt_cafe_brulerie__EUDP__d1602769__oR187783894__latest__…"
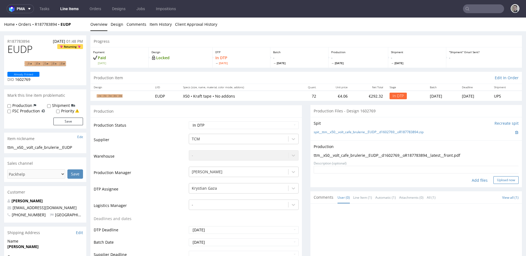
click at [500, 179] on button "Upload now" at bounding box center [505, 180] width 25 height 8
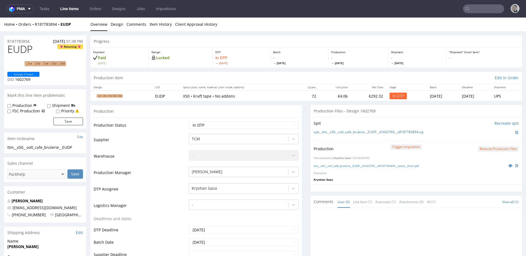
click at [202, 130] on td "Waiting for Artwork Waiting for Diecut Waiting for Mockup Waiting for DTP Waiti…" at bounding box center [242, 127] width 111 height 12
click at [204, 129] on td "Waiting for Artwork Waiting for Diecut Waiting for Mockup Waiting for DTP Waiti…" at bounding box center [242, 127] width 111 height 12
click at [224, 122] on select "Waiting for Artwork Waiting for Diecut Waiting for Mockup Waiting for DTP Waiti…" at bounding box center [244, 125] width 110 height 8
select select "dtp_production_ready"
click at [189, 121] on select "Waiting for Artwork Waiting for Diecut Waiting for Mockup Waiting for DTP Waiti…" at bounding box center [244, 125] width 110 height 8
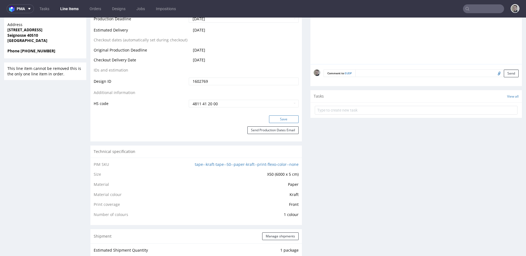
click at [286, 119] on button "Save" at bounding box center [284, 119] width 30 height 8
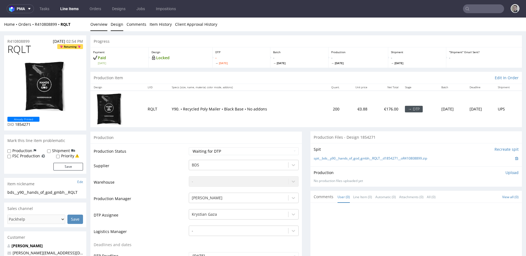
click at [120, 25] on link "Design" at bounding box center [117, 24] width 13 height 13
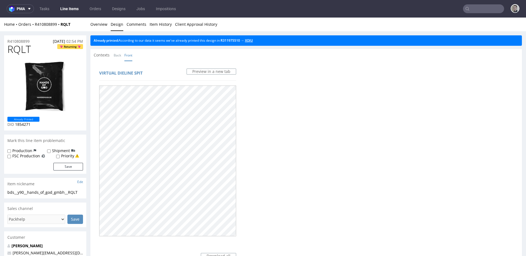
drag, startPoint x: 255, startPoint y: 40, endPoint x: 226, endPoint y: 36, distance: 29.6
click at [99, 27] on link "Overview" at bounding box center [98, 24] width 17 height 13
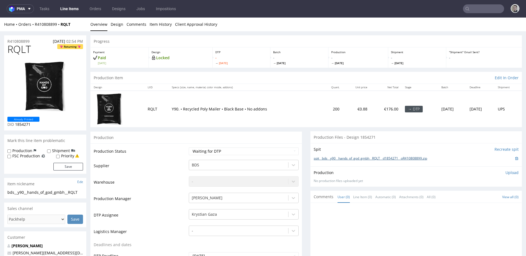
click at [341, 160] on link "spit__bds__y90__hands_of_god_gmbh__RQLT__d1854271__oR410808899.zip" at bounding box center [370, 158] width 113 height 5
drag, startPoint x: 504, startPoint y: 171, endPoint x: 501, endPoint y: 173, distance: 3.6
click at [505, 171] on p "Upload" at bounding box center [511, 172] width 13 height 5
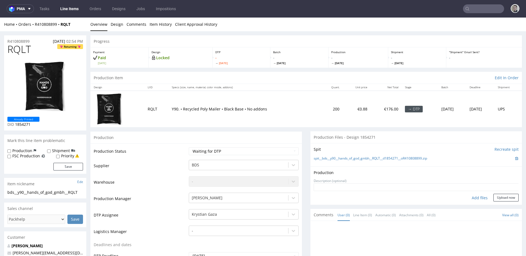
click at [468, 199] on div "Add files" at bounding box center [479, 198] width 27 height 8
type input "C:\fakepath\bds__y90__hands_of_god_gmbh__RQLT__d1854271__oR410808899__latest__f…"
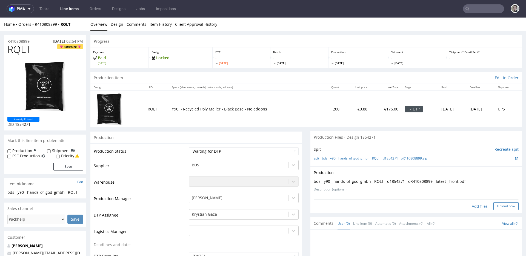
click at [495, 205] on button "Upload now" at bounding box center [505, 206] width 25 height 8
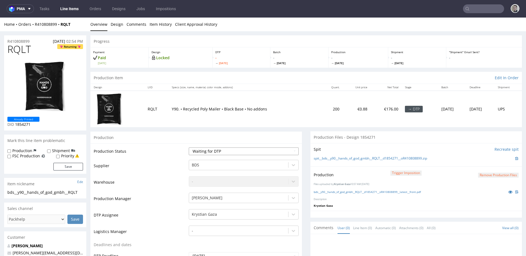
click at [225, 153] on select "Waiting for Artwork Waiting for Diecut Waiting for Mockup Waiting for DTP Waiti…" at bounding box center [244, 151] width 110 height 8
select select "dtp_in_process"
click at [189, 147] on select "Waiting for Artwork Waiting for Diecut Waiting for Mockup Waiting for DTP Waiti…" at bounding box center [244, 151] width 110 height 8
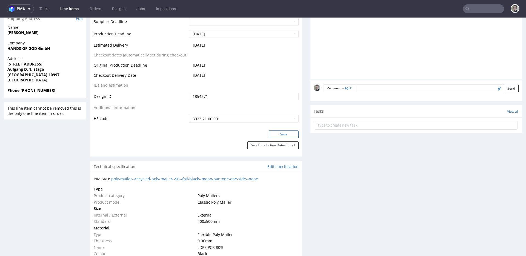
click at [289, 134] on button "Save" at bounding box center [284, 134] width 30 height 8
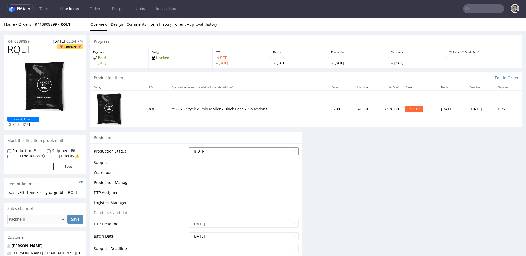
click at [239, 149] on select "Waiting for Artwork Waiting for Diecut Waiting for Mockup Waiting for DTP Waiti…" at bounding box center [244, 151] width 110 height 8
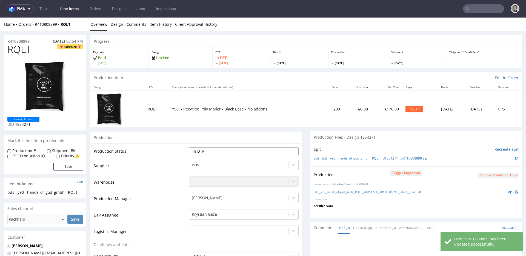
select select "dtp_production_ready"
click at [189, 147] on select "Waiting for Artwork Waiting for Diecut Waiting for Mockup Waiting for DTP Waiti…" at bounding box center [244, 151] width 110 height 8
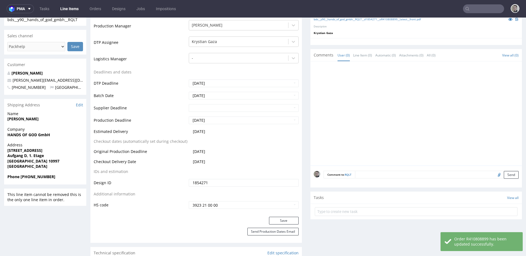
scroll to position [311, 0]
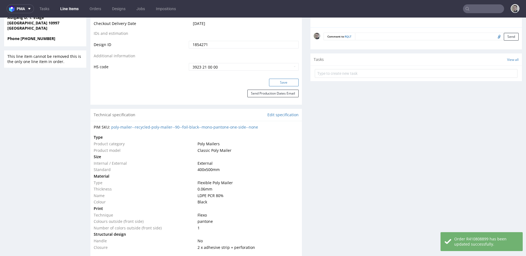
click at [281, 79] on button "Save" at bounding box center [284, 83] width 30 height 8
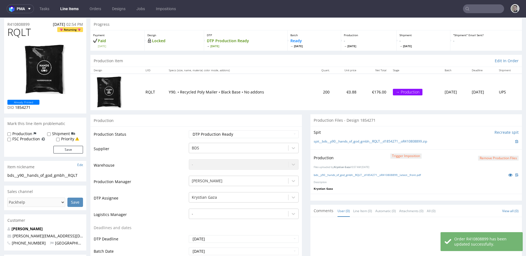
scroll to position [0, 0]
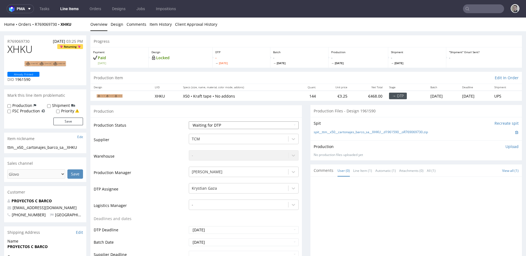
click at [211, 126] on select "Waiting for Artwork Waiting for Diecut Waiting for Mockup Waiting for DTP Waiti…" at bounding box center [244, 125] width 110 height 8
click at [189, 121] on select "Waiting for Artwork Waiting for Diecut Waiting for Mockup Waiting for DTP Waiti…" at bounding box center [244, 125] width 110 height 8
click at [205, 119] on div "Production Status Waiting for Artwork Waiting for Diecut Waiting for Mockup Wai…" at bounding box center [195, 240] width 211 height 246
click at [208, 126] on select "Waiting for Artwork Waiting for Diecut Waiting for Mockup Waiting for DTP Waiti…" at bounding box center [244, 125] width 110 height 8
select select "dtp_in_process"
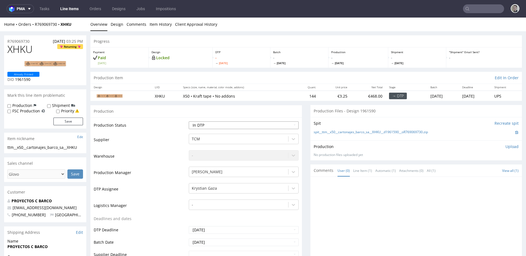
click at [189, 121] on select "Waiting for Artwork Waiting for Diecut Waiting for Mockup Waiting for DTP Waiti…" at bounding box center [244, 125] width 110 height 8
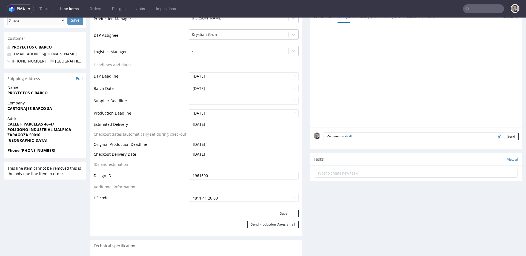
scroll to position [182, 0]
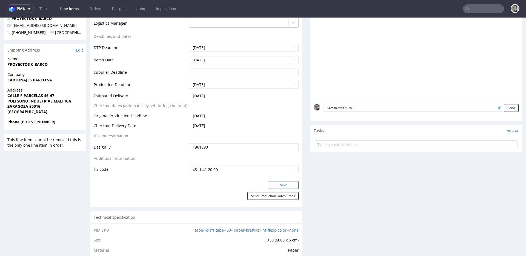
click at [285, 182] on button "Save" at bounding box center [284, 185] width 30 height 8
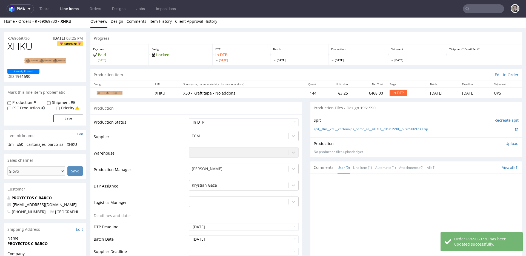
scroll to position [0, 0]
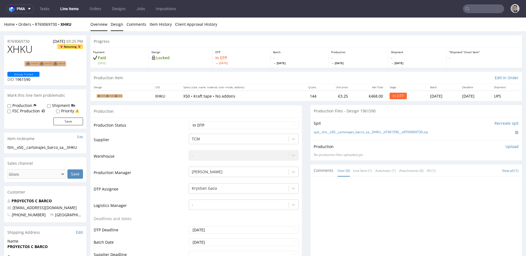
click at [116, 23] on link "Design" at bounding box center [117, 24] width 13 height 13
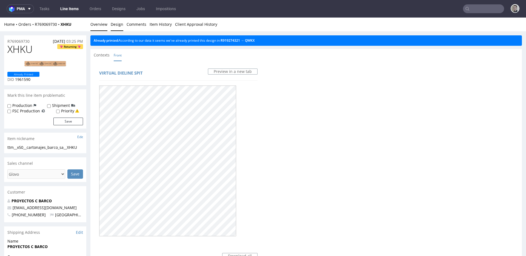
click at [101, 23] on link "Overview" at bounding box center [98, 24] width 17 height 13
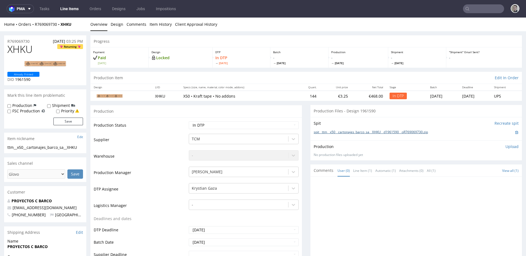
click at [416, 132] on link "spit__ttm__x50__cartonajes_barco_sa__XHKU__d1961590__oR769069730.zip" at bounding box center [371, 132] width 114 height 5
click at [505, 146] on p "Upload" at bounding box center [511, 146] width 13 height 5
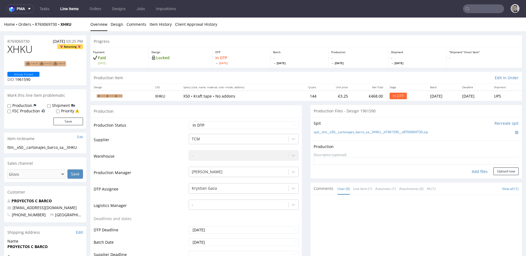
click at [472, 170] on div "Add files" at bounding box center [479, 171] width 27 height 8
type input "C:\fakepath\ttm__x50__cartonajes_barco_sa__XHKU__d1961590__oR769069730__latest_…"
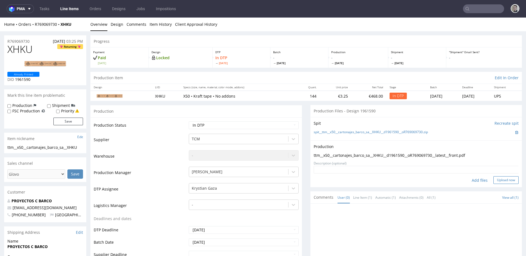
click at [498, 180] on button "Upload now" at bounding box center [505, 180] width 25 height 8
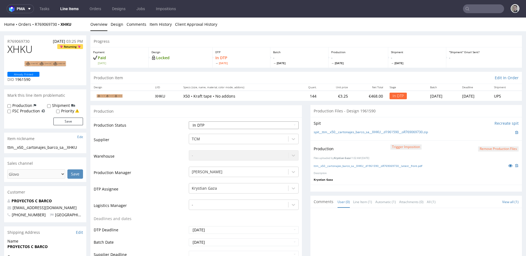
click at [231, 125] on select "Waiting for Artwork Waiting for Diecut Waiting for Mockup Waiting for DTP Waiti…" at bounding box center [244, 125] width 110 height 8
select select "dtp_production_ready"
click at [189, 121] on select "Waiting for Artwork Waiting for Diecut Waiting for Mockup Waiting for DTP Waiti…" at bounding box center [244, 125] width 110 height 8
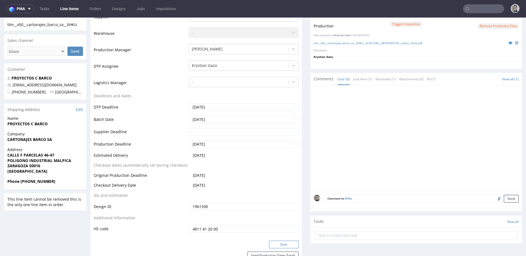
click at [283, 244] on button "Save" at bounding box center [284, 244] width 30 height 8
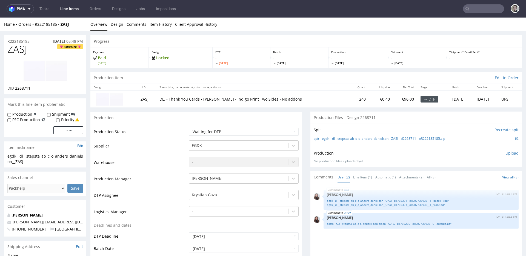
click at [195, 119] on div "Production" at bounding box center [195, 117] width 211 height 12
click at [367, 138] on link "spit__egdk__dl__stepsta_ab_c_o_anders_danielson__ZASJ__d2268711__oR222185185.zip" at bounding box center [379, 138] width 131 height 5
click at [225, 130] on select "Waiting for Artwork Waiting for Diecut Waiting for Mockup Waiting for DTP Waiti…" at bounding box center [244, 132] width 110 height 8
select select "dtp_in_process"
click at [189, 128] on select "Waiting for Artwork Waiting for Diecut Waiting for Mockup Waiting for DTP Waiti…" at bounding box center [244, 132] width 110 height 8
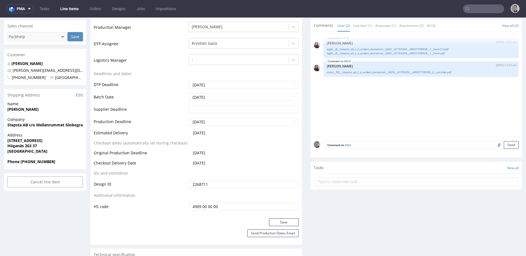
scroll to position [179, 0]
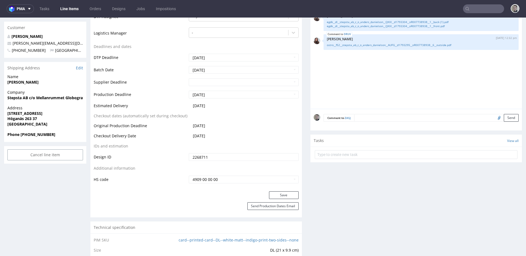
click at [289, 198] on button "Save" at bounding box center [284, 195] width 30 height 8
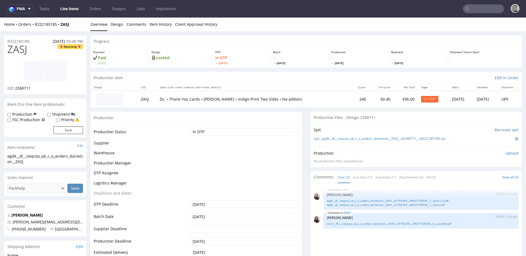
scroll to position [0, 0]
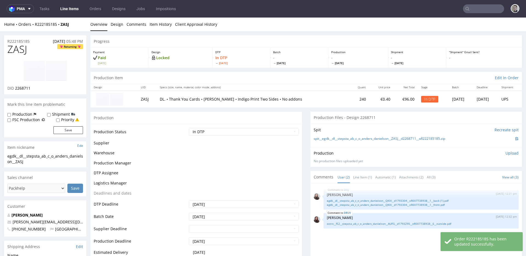
click at [505, 153] on p "Upload" at bounding box center [511, 152] width 13 height 5
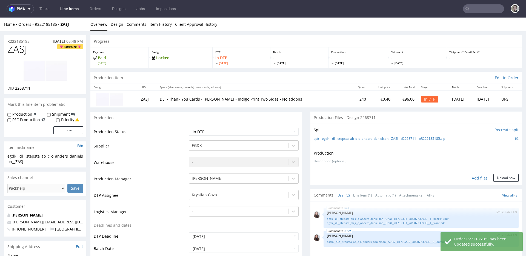
click at [473, 177] on div "Add files" at bounding box center [479, 178] width 27 height 8
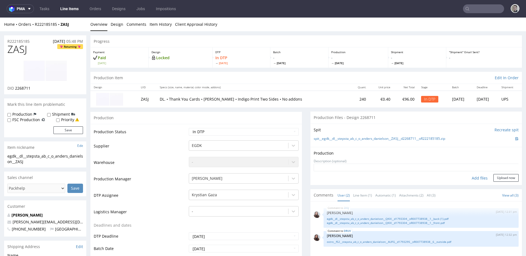
type input "C:\fakepath\egdk__dl__stepsta_ab_c_o_anders_danielson__ZASJ__d2268711__oR222185…"
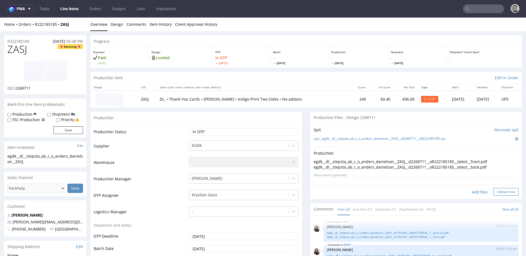
click at [494, 190] on button "Upload now" at bounding box center [505, 192] width 25 height 8
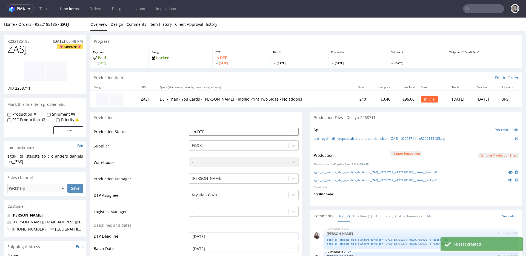
click at [233, 134] on select "Waiting for Artwork Waiting for Diecut Waiting for Mockup Waiting for DTP Waiti…" at bounding box center [244, 132] width 110 height 8
select select "dtp_production_ready"
click at [189, 128] on select "Waiting for Artwork Waiting for Diecut Waiting for Mockup Waiting for DTP Waiti…" at bounding box center [244, 132] width 110 height 8
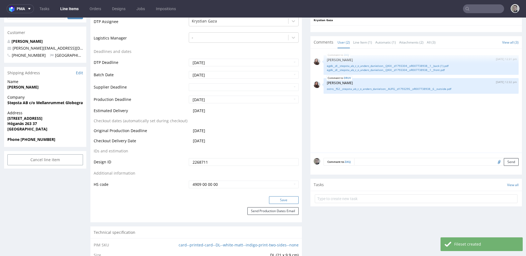
click at [276, 199] on button "Save" at bounding box center [284, 200] width 30 height 8
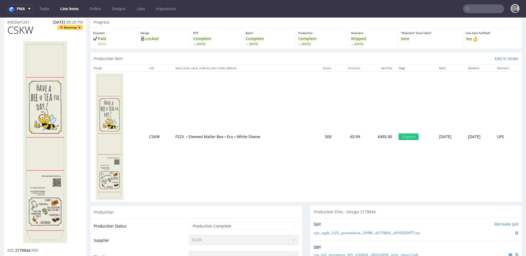
scroll to position [111, 0]
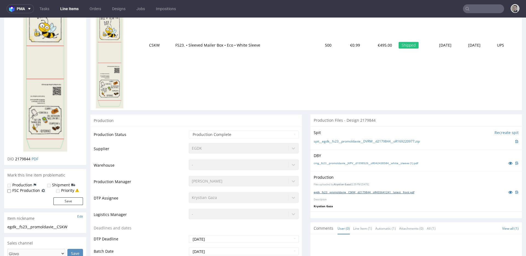
click at [356, 191] on link "egdk__fs23__promoldavie__CSKW__d2179844__oR455641241__latest__front.pdf" at bounding box center [364, 192] width 101 height 4
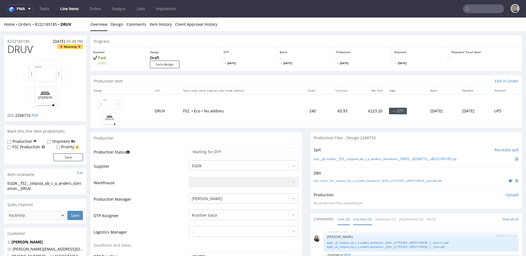
click at [364, 219] on link "Line Item (2)" at bounding box center [362, 219] width 19 height 12
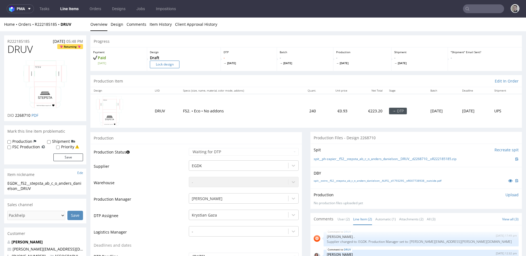
click at [161, 62] on input "Lock design" at bounding box center [165, 65] width 30 height 8
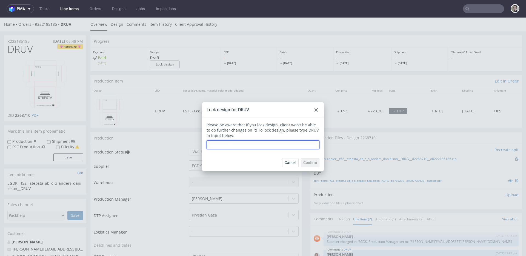
click at [231, 143] on input "text" at bounding box center [262, 144] width 113 height 9
type input "DRUV"
click at [310, 162] on span "Confirm" at bounding box center [310, 162] width 14 height 4
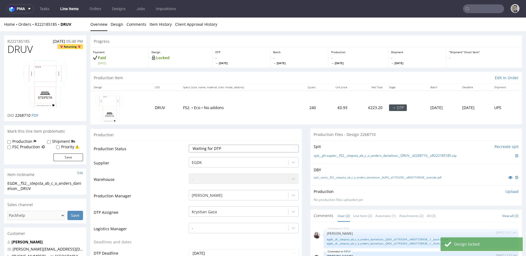
click at [231, 147] on select "Waiting for Artwork Waiting for Diecut Waiting for Mockup Waiting for DTP Waiti…" at bounding box center [244, 149] width 110 height 8
select select "dtp_issue"
click at [189, 145] on select "Waiting for Artwork Waiting for Diecut Waiting for Mockup Waiting for DTP Waiti…" at bounding box center [244, 149] width 110 height 8
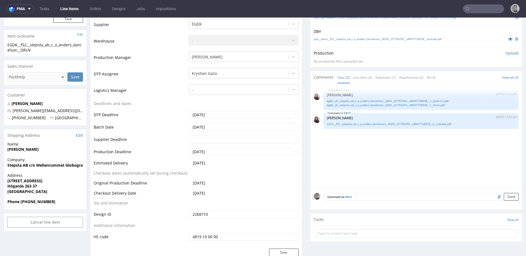
scroll to position [256, 0]
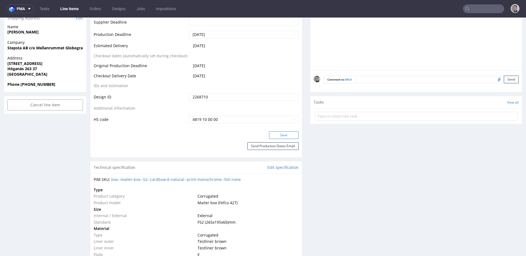
click at [291, 136] on button "Save" at bounding box center [284, 135] width 30 height 8
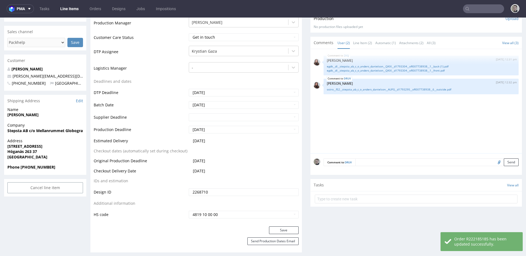
scroll to position [174, 0]
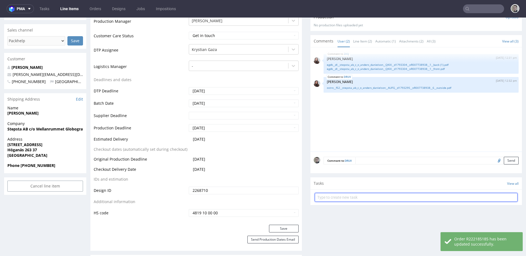
drag, startPoint x: 376, startPoint y: 194, endPoint x: 372, endPoint y: 192, distance: 4.5
click at [376, 194] on input "text" at bounding box center [416, 197] width 203 height 9
type input "issue"
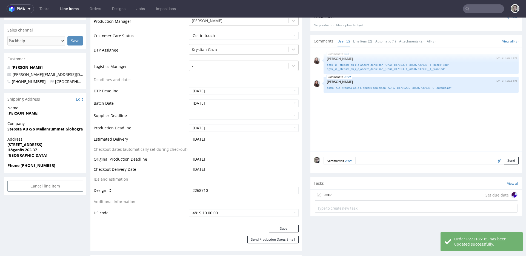
click at [452, 195] on div "issue Set due date" at bounding box center [416, 195] width 203 height 11
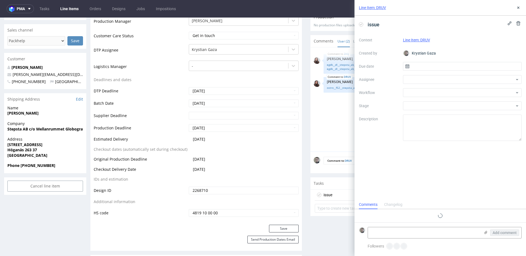
scroll to position [4, 0]
click at [455, 67] on input "text" at bounding box center [462, 66] width 119 height 9
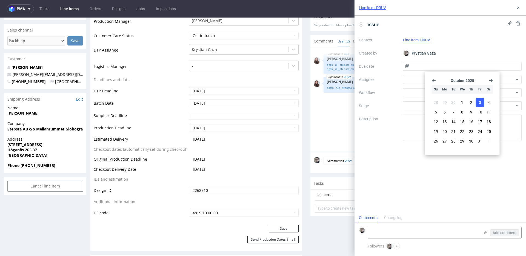
drag, startPoint x: 480, startPoint y: 102, endPoint x: 473, endPoint y: 99, distance: 7.2
click at [480, 102] on span "3" at bounding box center [480, 102] width 2 height 5
type input "03/10/2025"
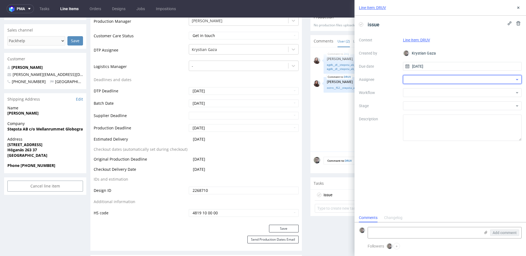
click at [464, 80] on div at bounding box center [462, 79] width 119 height 9
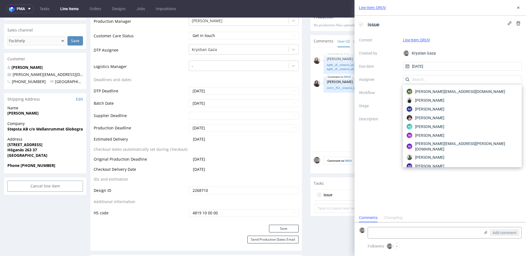
click at [378, 94] on label "Workflow" at bounding box center [379, 92] width 40 height 7
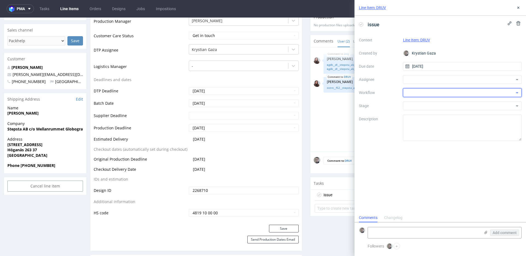
click at [428, 95] on div at bounding box center [462, 92] width 119 height 9
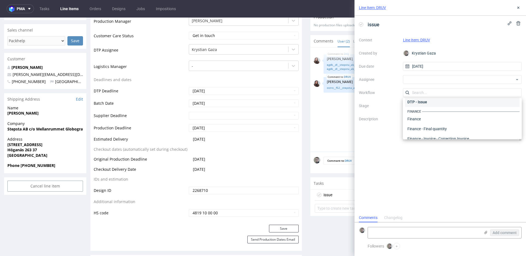
scroll to position [0, 0]
click at [437, 120] on div "DTP - Issue" at bounding box center [462, 122] width 114 height 10
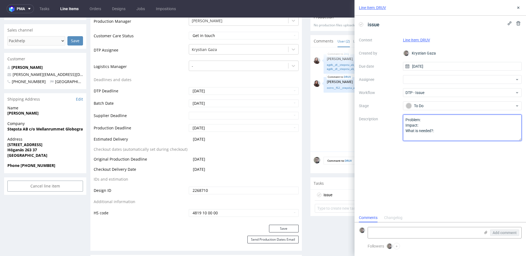
click at [452, 124] on textarea "Problem: Impact: What is needed?:" at bounding box center [462, 127] width 119 height 26
drag, startPoint x: 415, startPoint y: 137, endPoint x: 285, endPoint y: 67, distance: 148.3
click at [450, 119] on textarea "Problem: Impact: What is needed?:" at bounding box center [462, 127] width 119 height 26
click at [500, 121] on textarea "Problem: Impact: What is needed?:" at bounding box center [462, 127] width 119 height 26
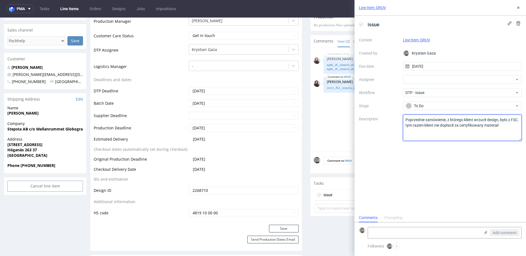
click at [415, 125] on textarea "Problem: Impact: What is needed?:" at bounding box center [462, 127] width 119 height 26
click at [417, 126] on textarea "Problem: Impact: What is needed?:" at bounding box center [462, 127] width 119 height 26
type textarea "Previous design contains FSC label. This time client didn't pay for that. Pleas…"
click at [517, 8] on button at bounding box center [518, 7] width 7 height 7
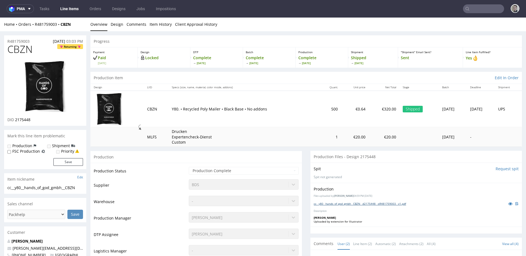
click at [367, 205] on link "cc__y80__hands_of_god_gmbh__CBZN__d2175448__oR481759003__v1.pdf" at bounding box center [360, 204] width 92 height 4
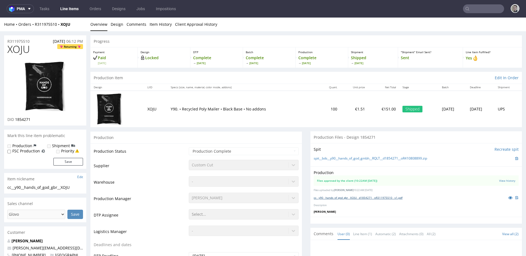
click at [386, 198] on link "cc__y90__hands_of_god_gbr__XOJU__d1854271__oR311975510__v1.pdf" at bounding box center [358, 198] width 89 height 4
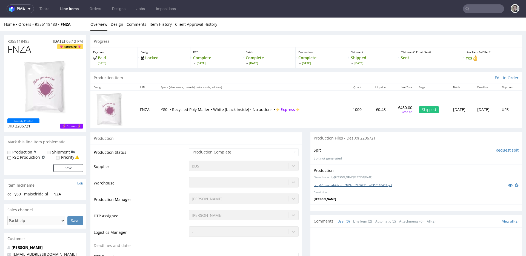
click at [360, 185] on link "cc__y80__maisxfrida_sl__FNZA__d2206721__oR355118483.pdf" at bounding box center [353, 185] width 78 height 4
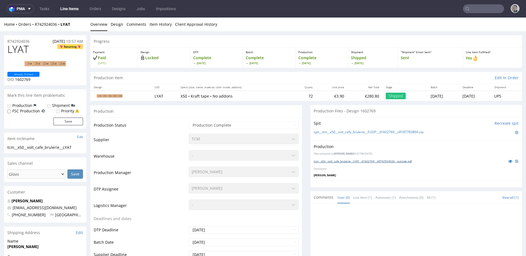
click at [379, 162] on link "tcm__x50__volt_cafe_brulerie__LYAT__d1602769__oR742924036__outside.pdf" at bounding box center [363, 161] width 98 height 4
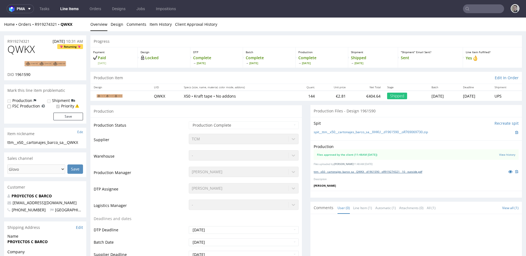
click at [360, 172] on link "ttm__x50__cartonajes_barco_sa__QWKX__d1961590__oR919274321__10__outside.pdf" at bounding box center [368, 172] width 108 height 4
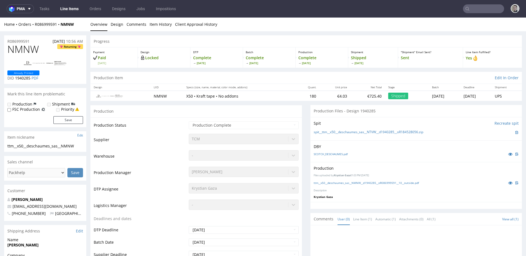
click at [383, 185] on div "ttm__x50__deschaumes_sas__NMNW__d1940285__oR086999591__10__outside.pdf" at bounding box center [416, 183] width 205 height 6
click at [365, 182] on link "ttm__x50__deschaumes_sas__NMNW__d1940285__oR086999591__10__outside.pdf" at bounding box center [366, 183] width 105 height 4
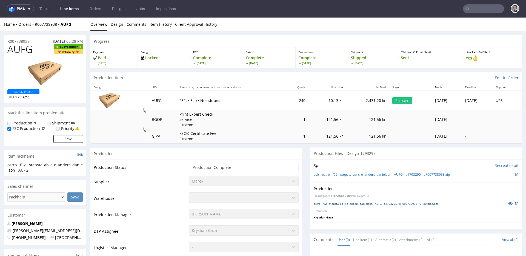
click at [397, 205] on link "ostro__f52__stepsta_ab_c_o_anders_danielson__AUFG__d1793295__oR007738938__6__ou…" at bounding box center [376, 204] width 124 height 4
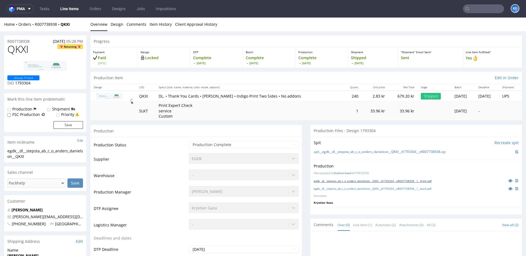
click at [372, 182] on link "egdk__dl__stepsta_ab_c_o_anders_danielson__QKXI__d1793304__oR007738938__1__fron…" at bounding box center [373, 181] width 118 height 4
click at [383, 187] on link "egdk__dl__stepsta_ab_c_o_anders_danielson__QKXI__d1793304__oR007738938__1__back…" at bounding box center [372, 189] width 117 height 4
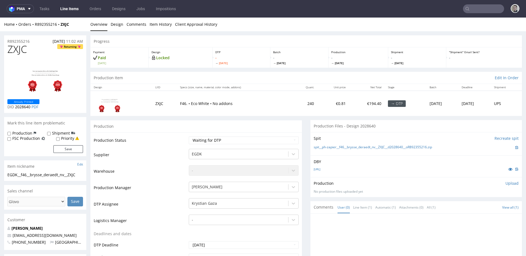
click at [228, 136] on div "Production Status Waiting for Artwork Waiting for Diecut Waiting for Mockup Wai…" at bounding box center [195, 255] width 211 height 246
click at [228, 138] on select "Waiting for Artwork Waiting for Diecut Waiting for Mockup Waiting for DTP Waiti…" at bounding box center [244, 140] width 110 height 8
select select "dtp_in_process"
click at [189, 136] on select "Waiting for Artwork Waiting for Diecut Waiting for Mockup Waiting for DTP Waiti…" at bounding box center [244, 140] width 110 height 8
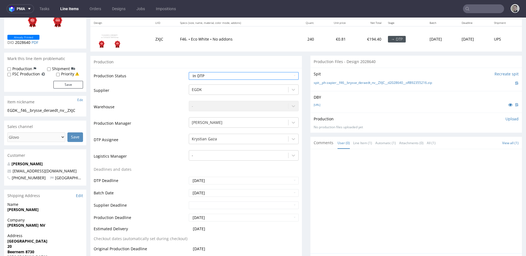
scroll to position [180, 0]
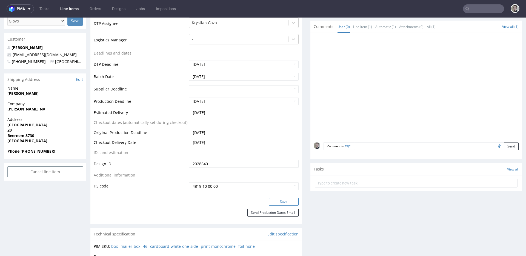
click at [287, 201] on button "Save" at bounding box center [284, 202] width 30 height 8
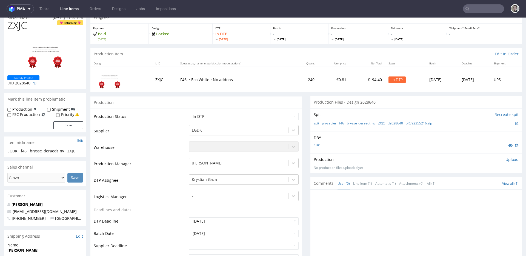
scroll to position [0, 0]
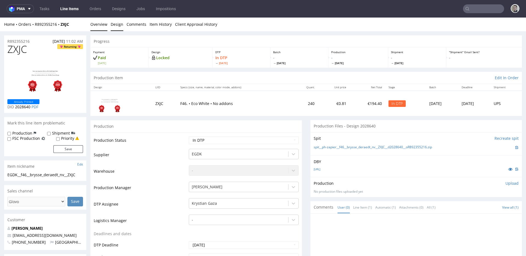
click at [117, 23] on link "Design" at bounding box center [117, 24] width 13 height 13
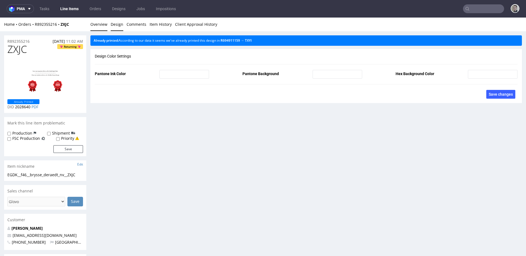
click at [105, 25] on link "Overview" at bounding box center [98, 24] width 17 height 13
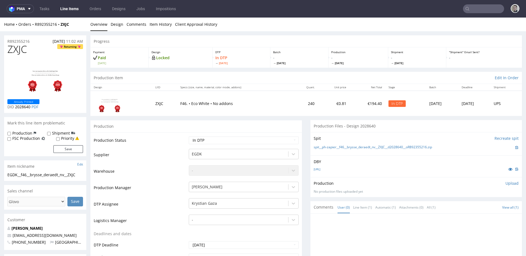
click at [402, 144] on div "spit__ph-zapier__f46__brysse_deraedt_nv__ZXJC__d2028640__oR892355216.zip" at bounding box center [416, 147] width 205 height 6
click at [400, 148] on link "spit__ph-zapier__f46__brysse_deraedt_nv__ZXJC__d2028640__oR892355216.zip" at bounding box center [373, 147] width 118 height 5
click at [17, 50] on span "ZXJC" at bounding box center [16, 49] width 19 height 11
copy span "ZXJC"
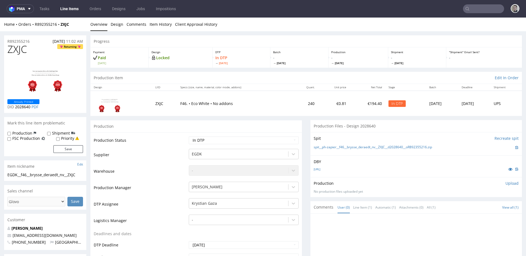
click at [505, 182] on p "Upload" at bounding box center [511, 182] width 13 height 5
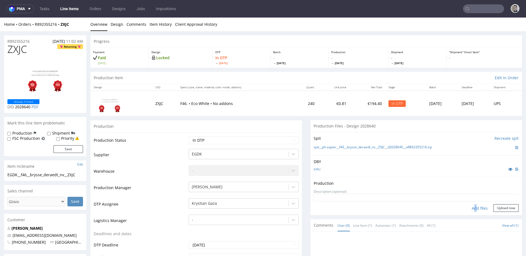
click at [467, 207] on div "Add files" at bounding box center [479, 208] width 27 height 8
type input "C:\fakepath\ph-zapier__f46__brysse_deraedt_nv__ZXJC__d2028640__oR892355216__lat…"
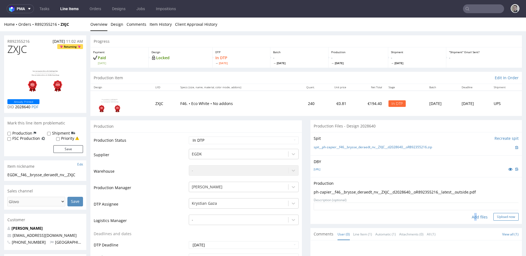
click at [505, 217] on button "Upload now" at bounding box center [505, 217] width 25 height 8
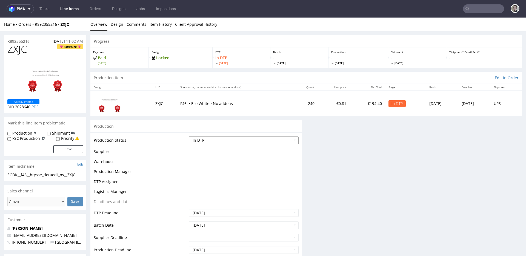
click at [231, 141] on select "Waiting for Artwork Waiting for Diecut Waiting for Mockup Waiting for DTP Waiti…" at bounding box center [244, 140] width 110 height 8
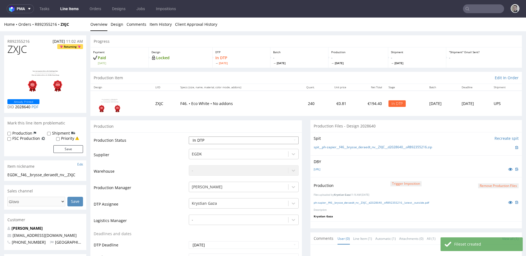
select select "dtp_production_ready"
click at [189, 136] on select "Waiting for Artwork Waiting for Diecut Waiting for Mockup Waiting for DTP Waiti…" at bounding box center [244, 140] width 110 height 8
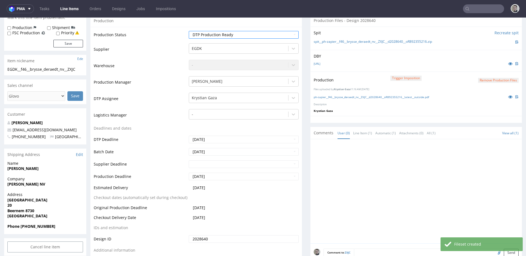
scroll to position [142, 0]
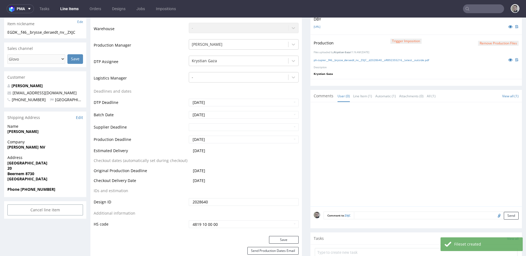
click at [282, 235] on div "Production Status Waiting for Artwork Waiting for Diecut Waiting for Mockup Wai…" at bounding box center [195, 113] width 211 height 246
click at [284, 236] on button "Save" at bounding box center [284, 240] width 30 height 8
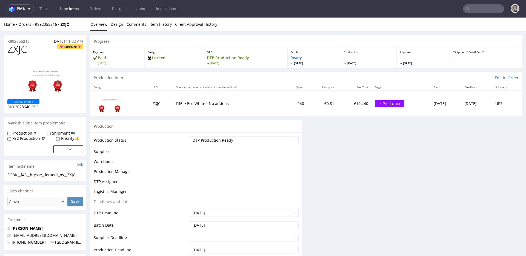
scroll to position [0, 0]
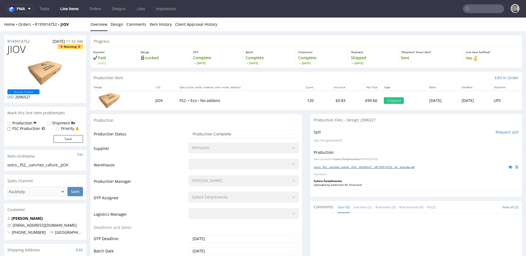
click at [371, 167] on link "ostro__f52__sanchez_cafure__JIOV__d2096527__oR193914752__v6__outside.pdf" at bounding box center [364, 167] width 101 height 4
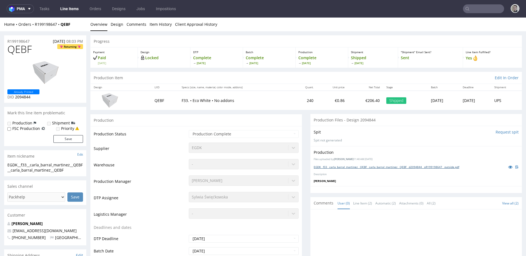
click at [362, 165] on link "EGDK__f33__carla_barral_martinez__QEBF__carla_barral_martinez__QEBF__d2094844__…" at bounding box center [386, 167] width 145 height 4
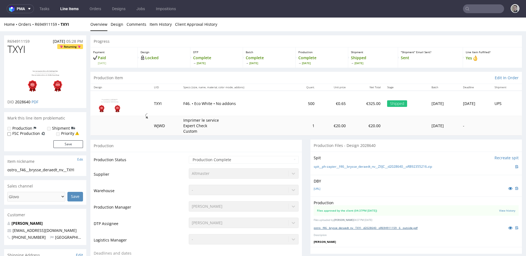
click at [361, 228] on link "ostro__f46__brysse_deraedt_nv__TXYI__d2028640__oR694911159__6__outside.pdf" at bounding box center [366, 228] width 104 height 4
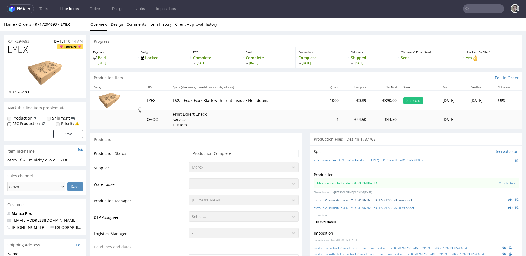
click at [356, 199] on link "ostro__f52__minicity_d_o_o__LYEX__d1787768__oR717294693__v3__inside.pdf" at bounding box center [363, 200] width 98 height 4
click at [363, 206] on link "ostro__f52__minicity_d_o_o__LYEX__d1787768__oR717294693__v6__outside.pdf" at bounding box center [364, 208] width 100 height 4
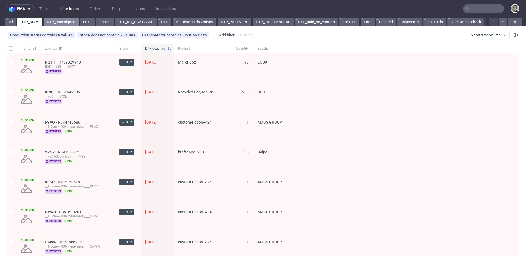
click at [62, 20] on link "DTP_unassigned" at bounding box center [61, 22] width 35 height 9
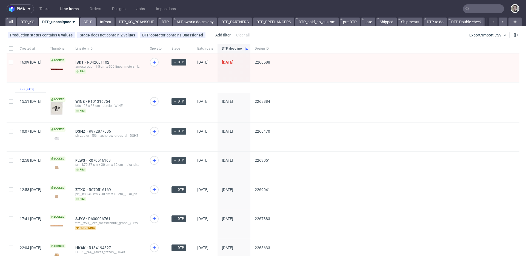
click at [88, 22] on link "SE+E" at bounding box center [87, 22] width 15 height 9
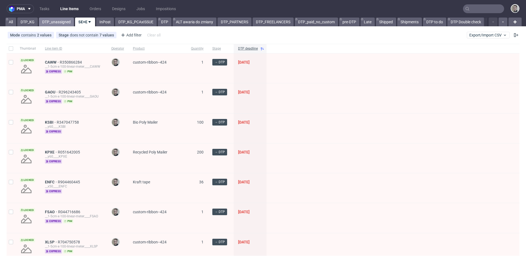
click at [58, 23] on link "DTP_unassigned" at bounding box center [56, 22] width 35 height 9
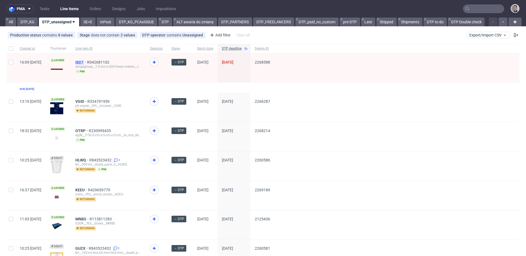
click at [87, 61] on span "IBDT" at bounding box center [81, 62] width 12 height 4
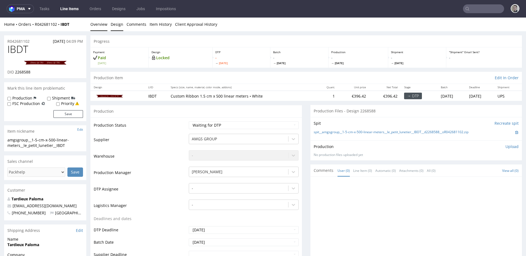
click at [111, 23] on link "Design" at bounding box center [117, 24] width 13 height 13
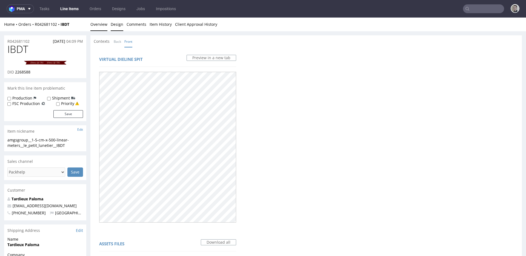
click at [101, 28] on link "Overview" at bounding box center [98, 24] width 17 height 13
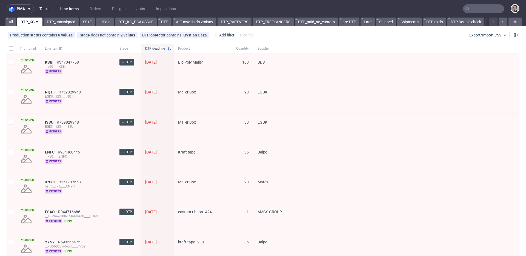
click at [46, 11] on link "Tasks" at bounding box center [44, 8] width 16 height 9
